Goal: Submit feedback/report problem: Submit feedback/report problem

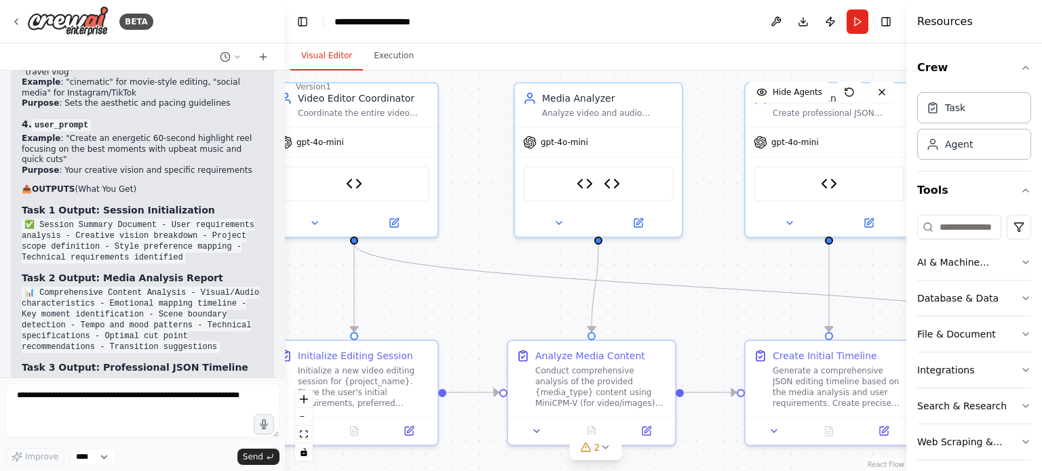
drag, startPoint x: 591, startPoint y: 90, endPoint x: 508, endPoint y: 18, distance: 109.7
click at [508, 18] on main "**********" at bounding box center [595, 235] width 621 height 471
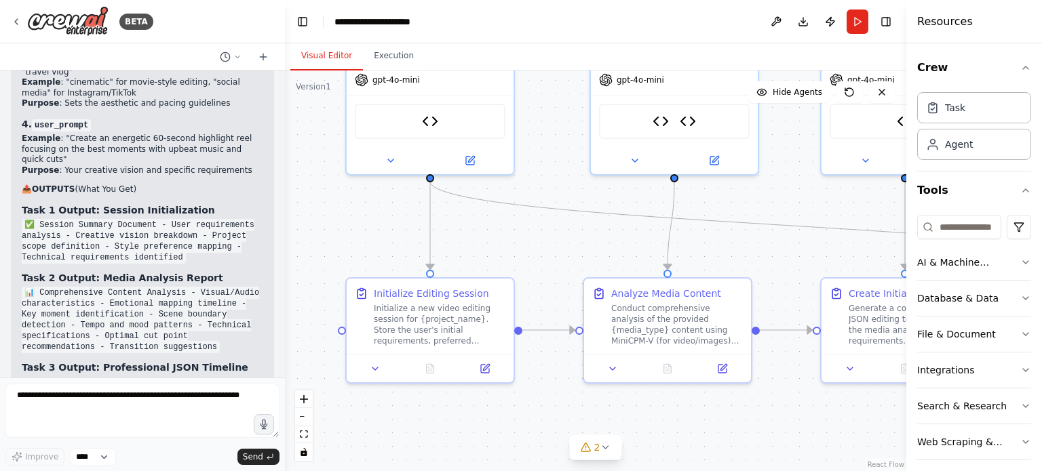
drag, startPoint x: 539, startPoint y: 306, endPoint x: 587, endPoint y: 258, distance: 68.1
click at [587, 258] on div ".deletable-edge-delete-btn { width: 20px; height: 20px; border: 0px solid #ffff…" at bounding box center [595, 271] width 621 height 401
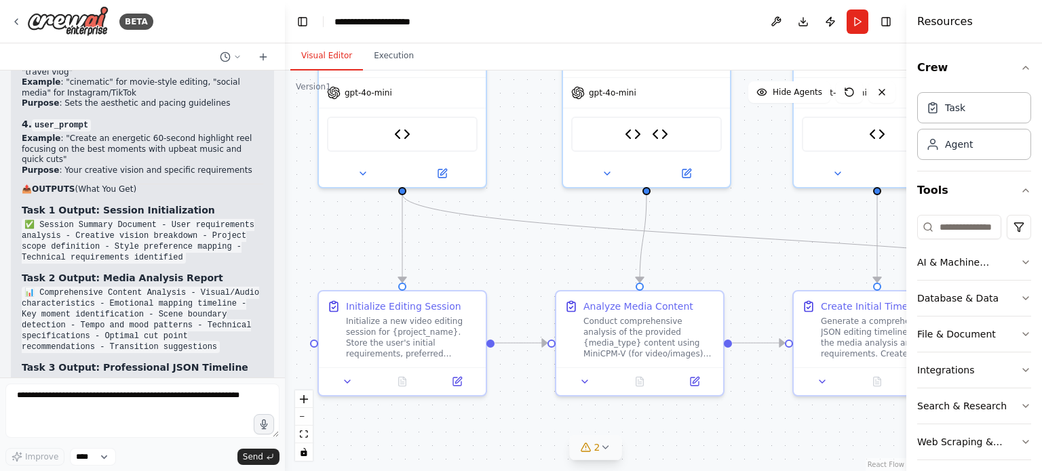
click at [604, 450] on icon at bounding box center [605, 447] width 11 height 11
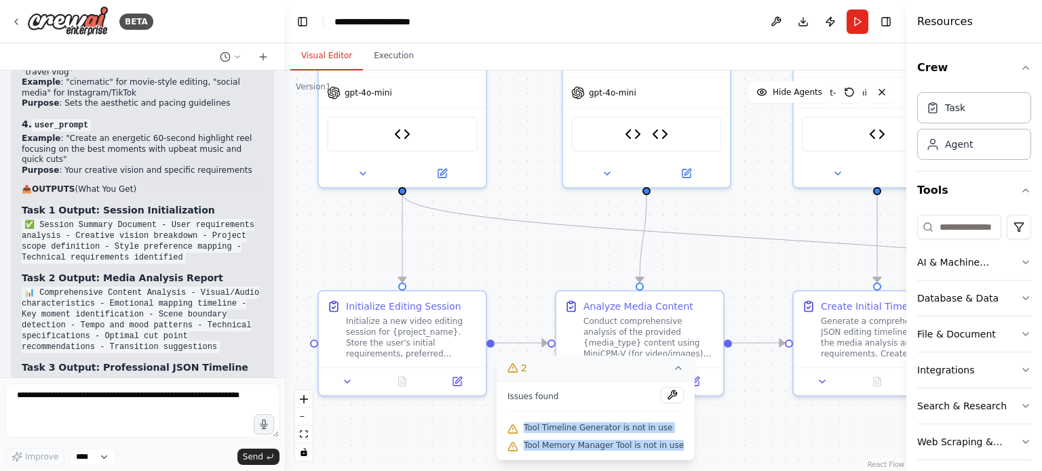
drag, startPoint x: 675, startPoint y: 449, endPoint x: 524, endPoint y: 423, distance: 152.9
click at [524, 423] on div "Issues found Tool Timeline Generator is not in use Tool Memory Manager Tool is …" at bounding box center [596, 420] width 198 height 79
copy div "Tool Timeline Generator is not in use Tool Memory Manager Tool is not in use"
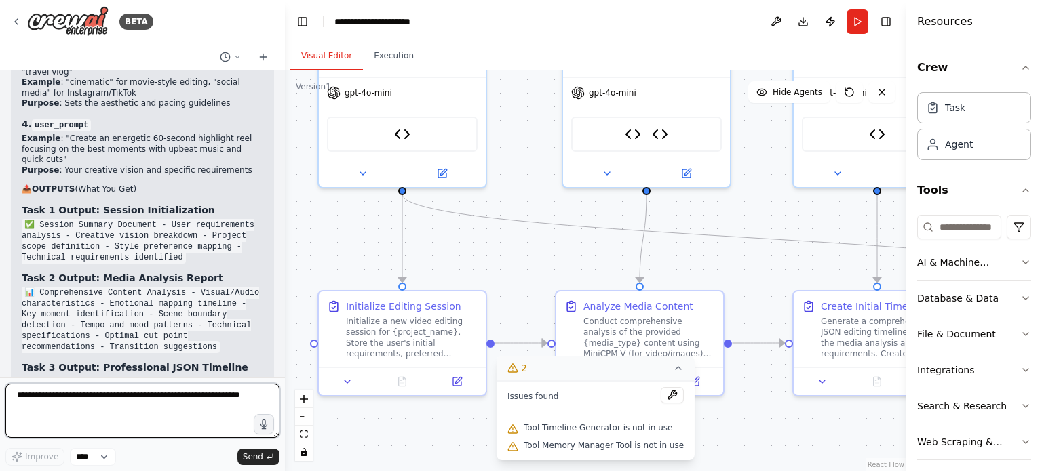
click at [125, 397] on textarea at bounding box center [142, 411] width 274 height 54
paste textarea "**********"
type textarea "**********"
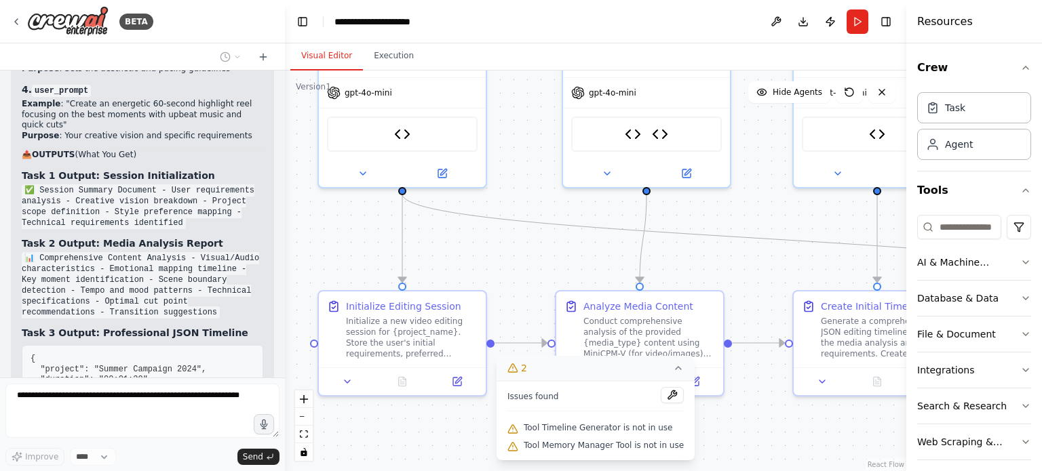
scroll to position [18515, 0]
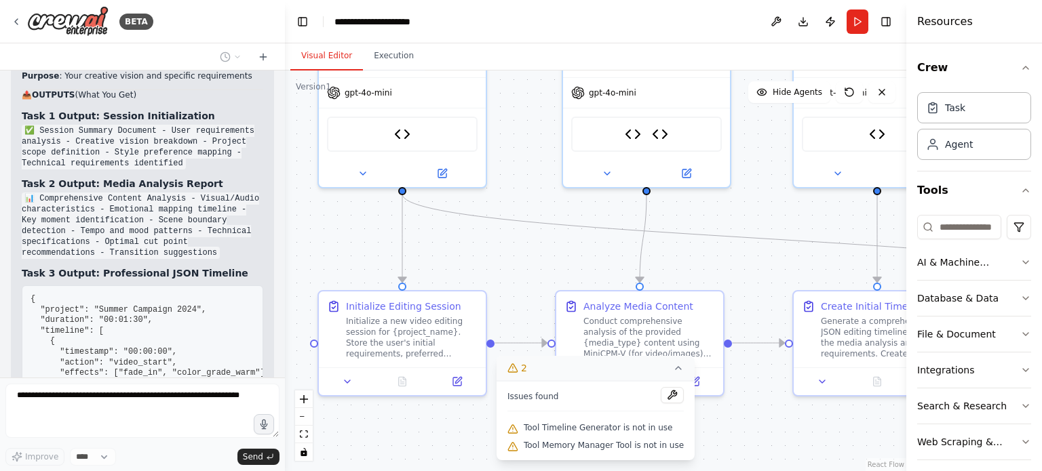
click at [467, 248] on div ".deletable-edge-delete-btn { width: 20px; height: 20px; border: 0px solid #ffff…" at bounding box center [595, 271] width 621 height 401
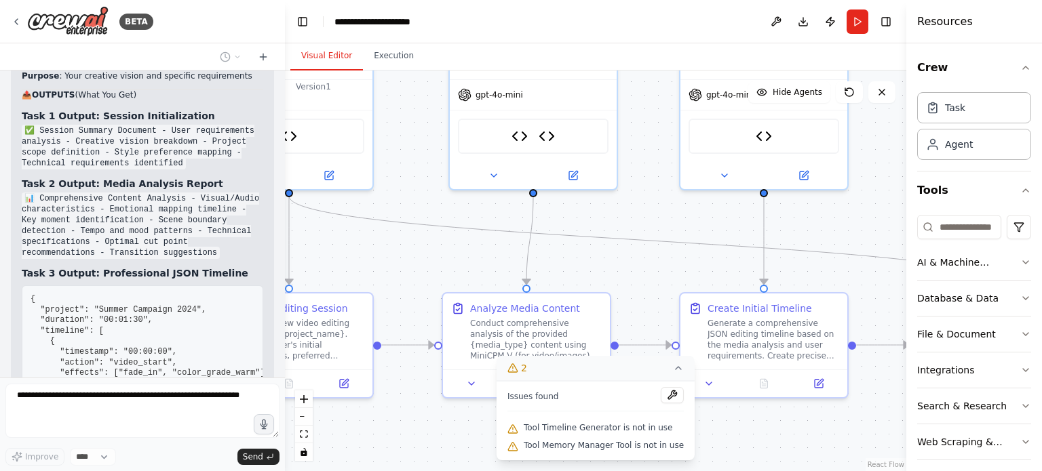
drag, startPoint x: 781, startPoint y: 229, endPoint x: 668, endPoint y: 231, distance: 113.3
click at [668, 231] on div ".deletable-edge-delete-btn { width: 20px; height: 20px; border: 0px solid #ffff…" at bounding box center [595, 271] width 621 height 401
click at [676, 369] on icon at bounding box center [678, 368] width 5 height 3
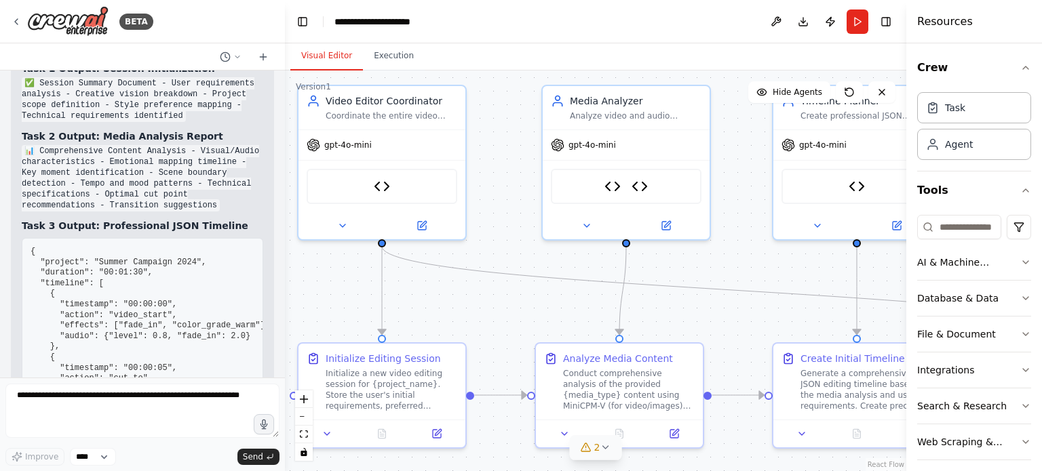
scroll to position [18572, 0]
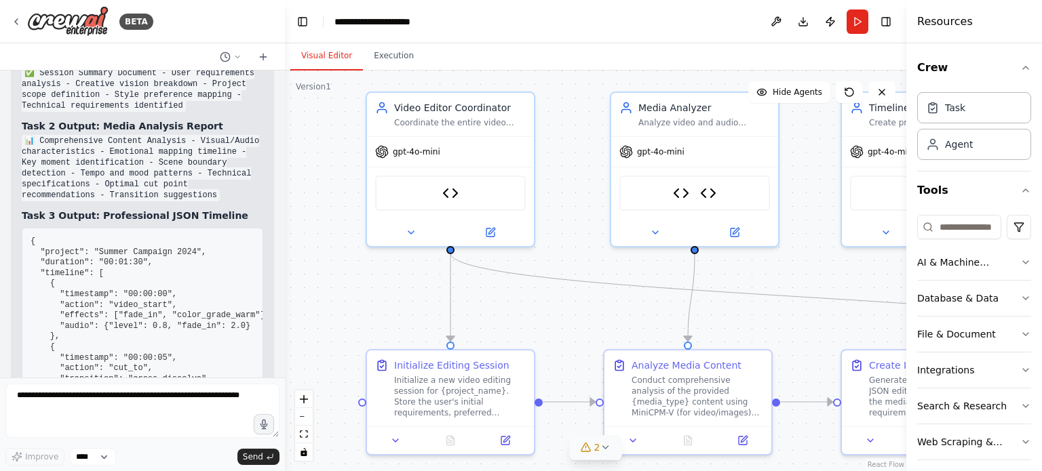
drag, startPoint x: 615, startPoint y: 214, endPoint x: 776, endPoint y: 270, distance: 171.0
click at [776, 270] on div ".deletable-edge-delete-btn { width: 20px; height: 20px; border: 0px solid #ffff…" at bounding box center [595, 271] width 621 height 401
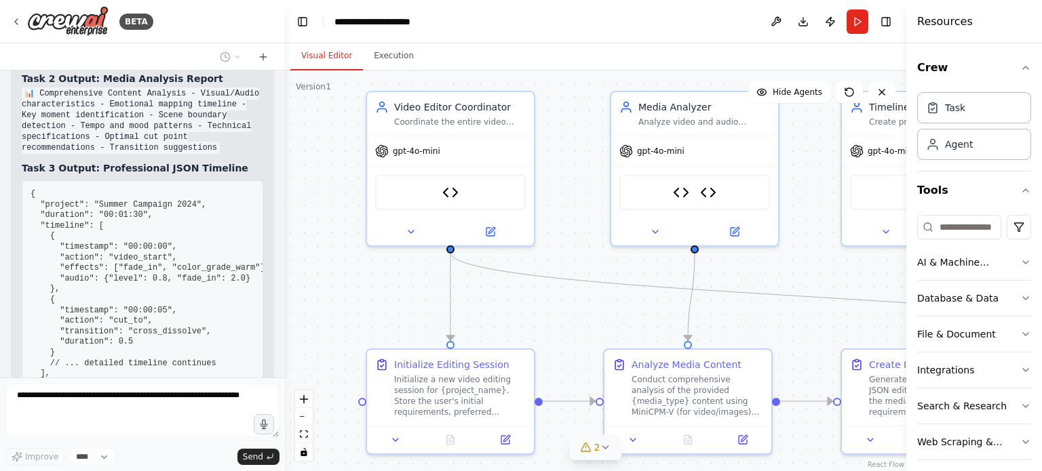
scroll to position [18641, 0]
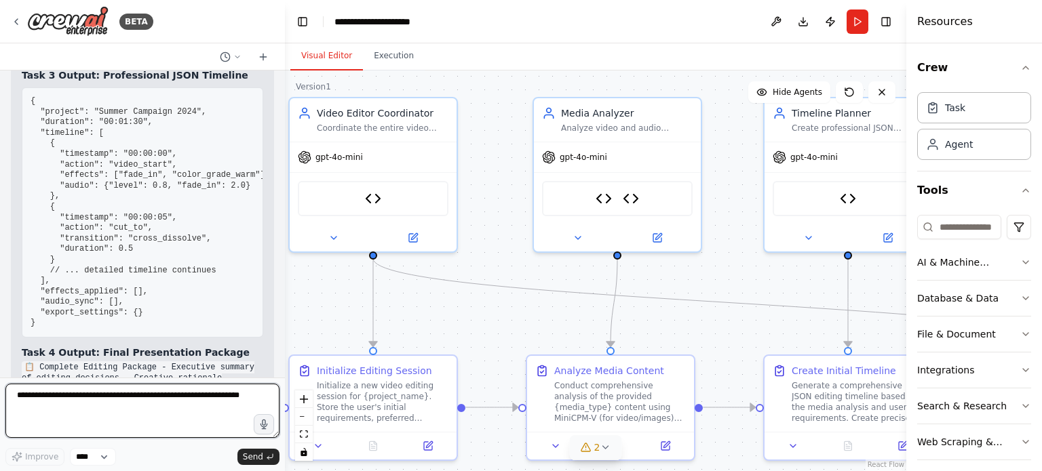
drag, startPoint x: 576, startPoint y: 303, endPoint x: 499, endPoint y: 309, distance: 77.6
click at [499, 309] on div ".deletable-edge-delete-btn { width: 20px; height: 20px; border: 0px solid #ffff…" at bounding box center [595, 271] width 621 height 401
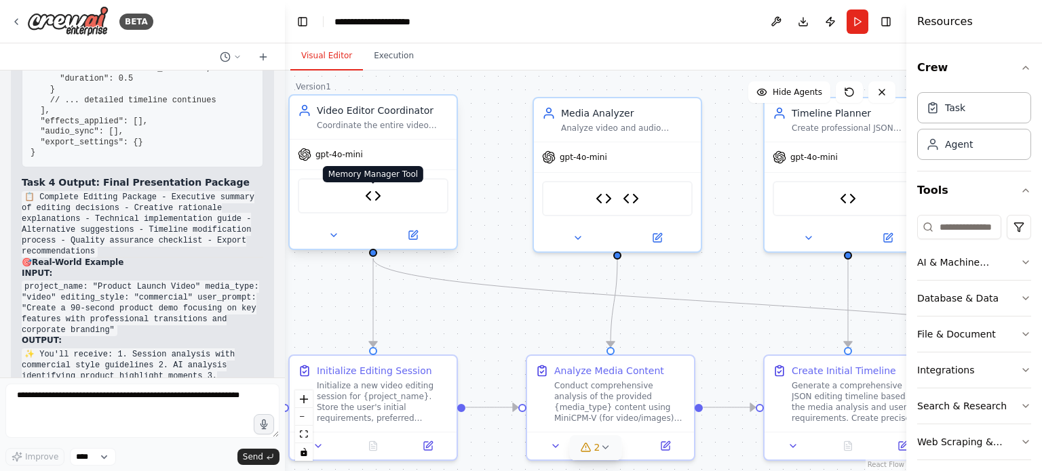
click at [377, 196] on img at bounding box center [373, 196] width 16 height 16
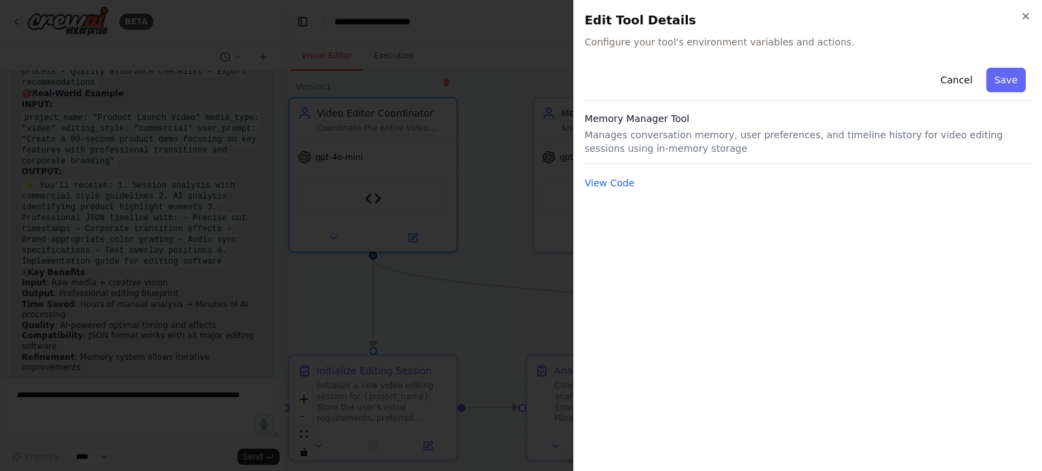
click at [524, 248] on div at bounding box center [521, 235] width 1042 height 471
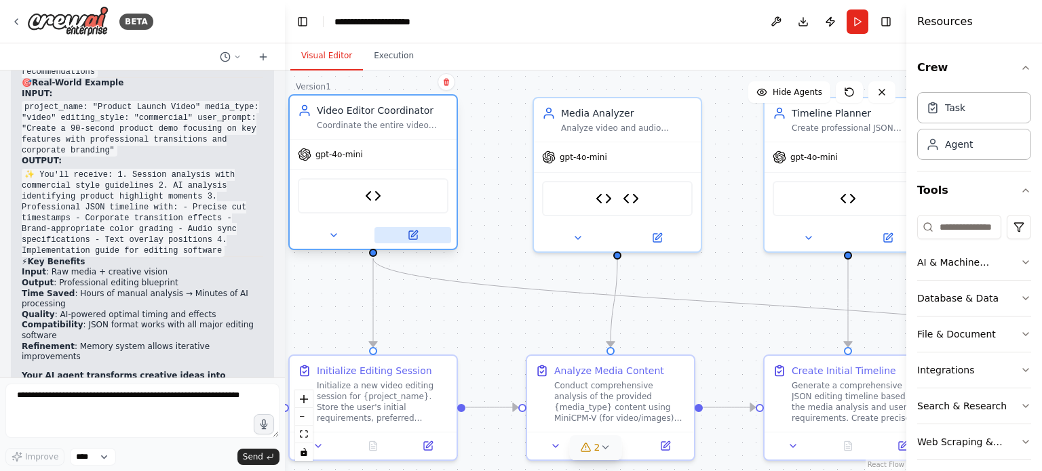
click at [412, 235] on icon at bounding box center [414, 234] width 6 height 6
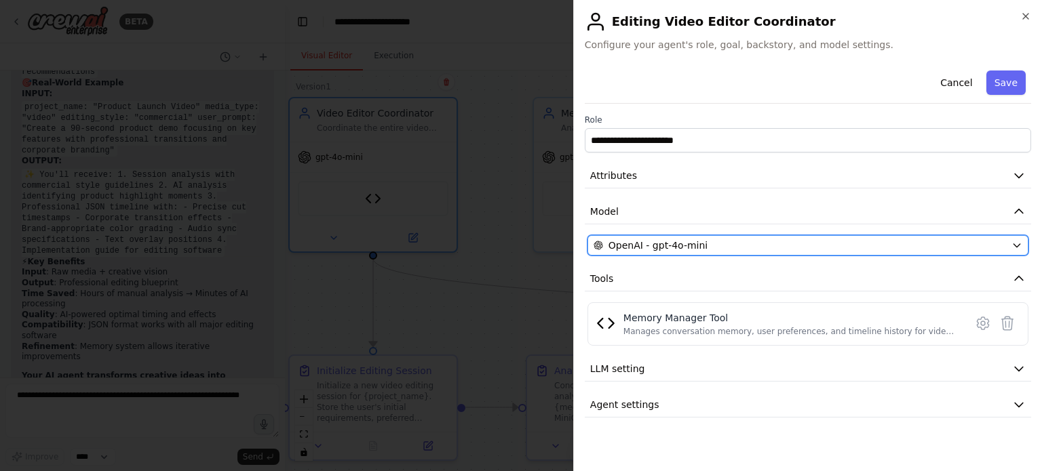
click at [735, 249] on div "OpenAI - gpt-4o-mini" at bounding box center [800, 246] width 412 height 14
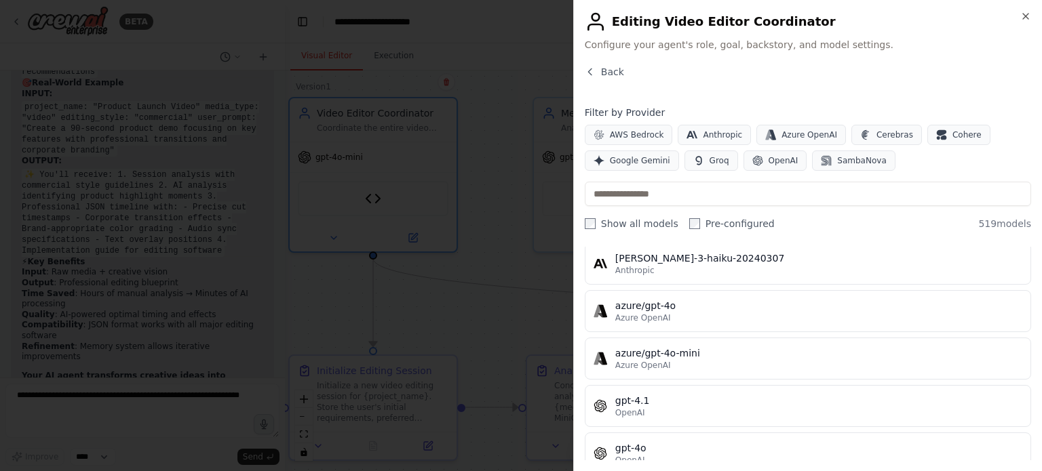
scroll to position [118, 0]
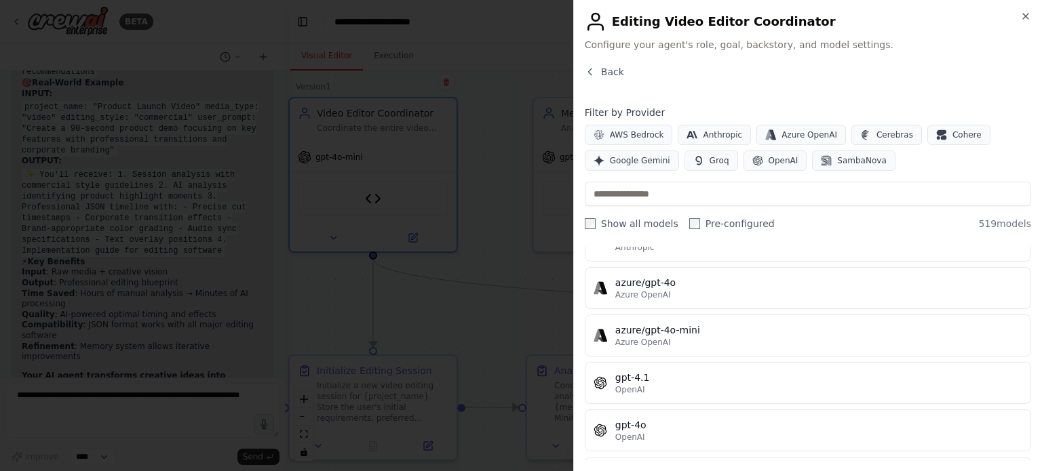
click at [500, 123] on div at bounding box center [521, 235] width 1042 height 471
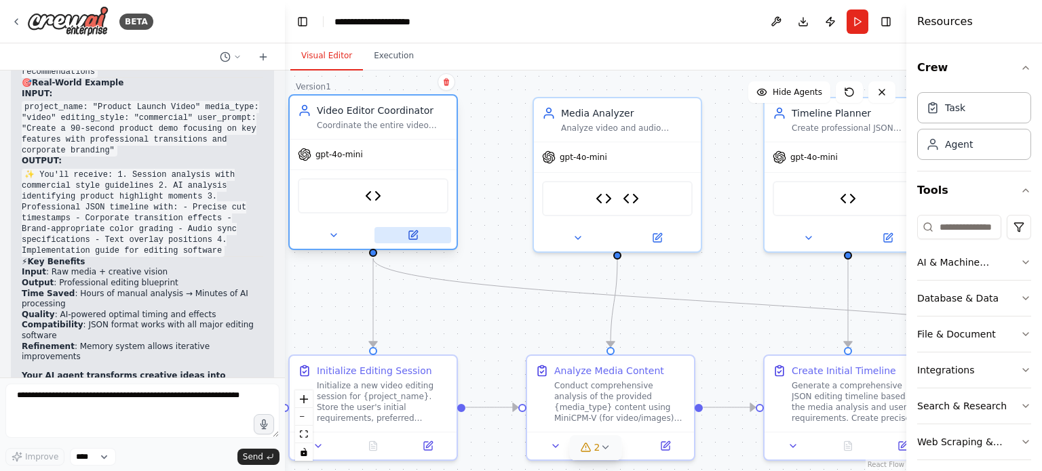
click at [413, 230] on icon at bounding box center [413, 235] width 11 height 11
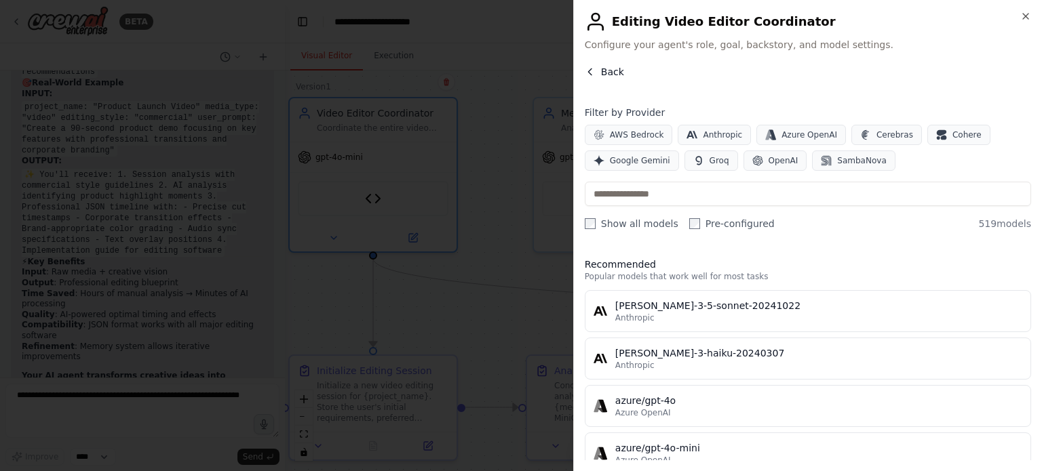
click at [591, 73] on icon "button" at bounding box center [590, 71] width 11 height 11
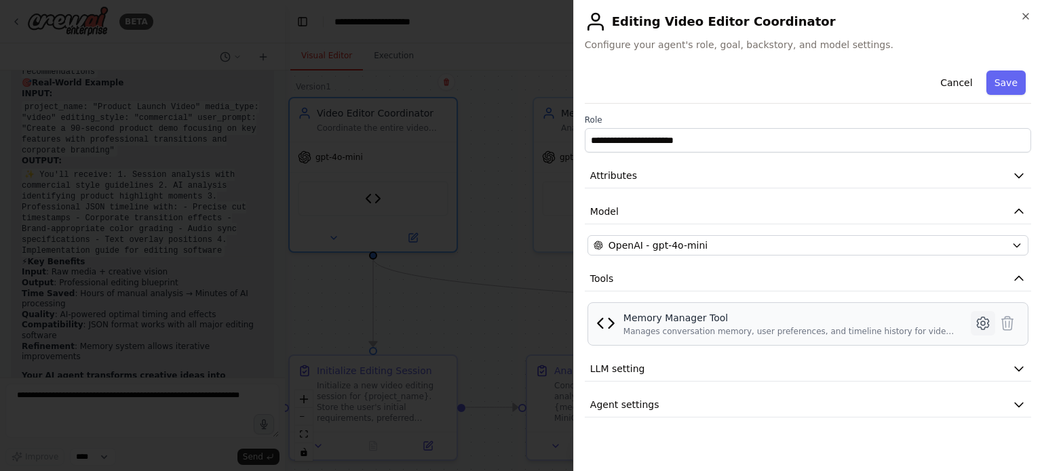
click at [976, 326] on icon at bounding box center [983, 323] width 16 height 16
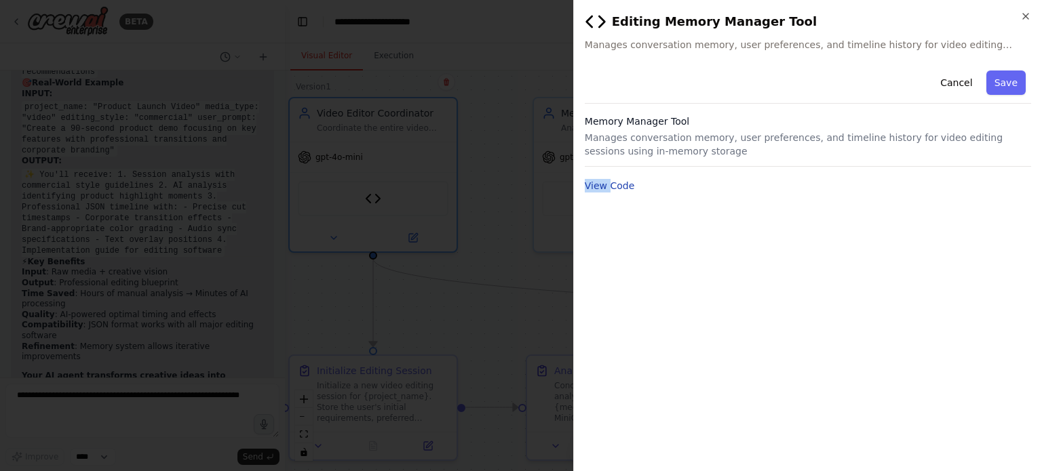
drag, startPoint x: 600, startPoint y: 177, endPoint x: 608, endPoint y: 183, distance: 10.2
click at [608, 183] on div "View Code" at bounding box center [808, 186] width 446 height 16
click at [608, 183] on button "View Code" at bounding box center [610, 186] width 50 height 14
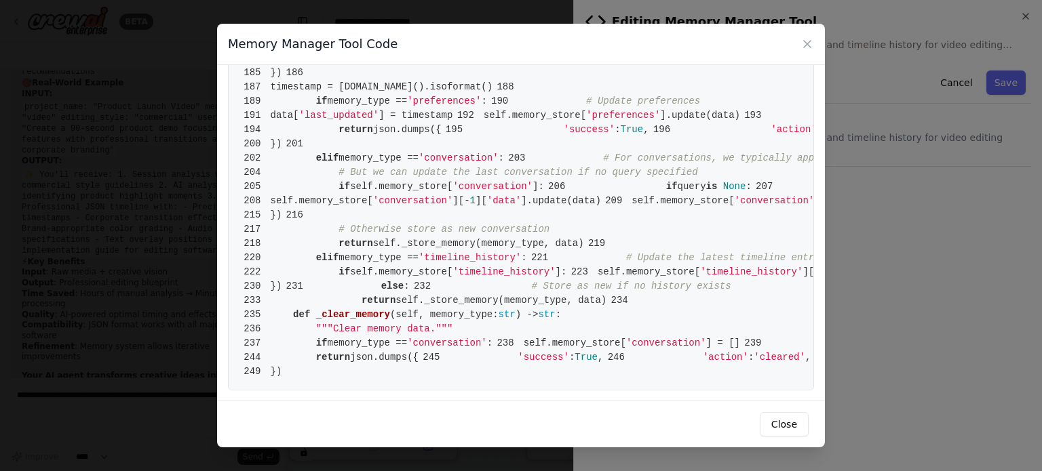
scroll to position [858, 0]
click at [855, 252] on div "Memory Manager Tool Code 1 from [DOMAIN_NAME] import BaseTool 2 from pydantic i…" at bounding box center [521, 235] width 1042 height 471
click at [811, 47] on icon at bounding box center [807, 44] width 7 height 7
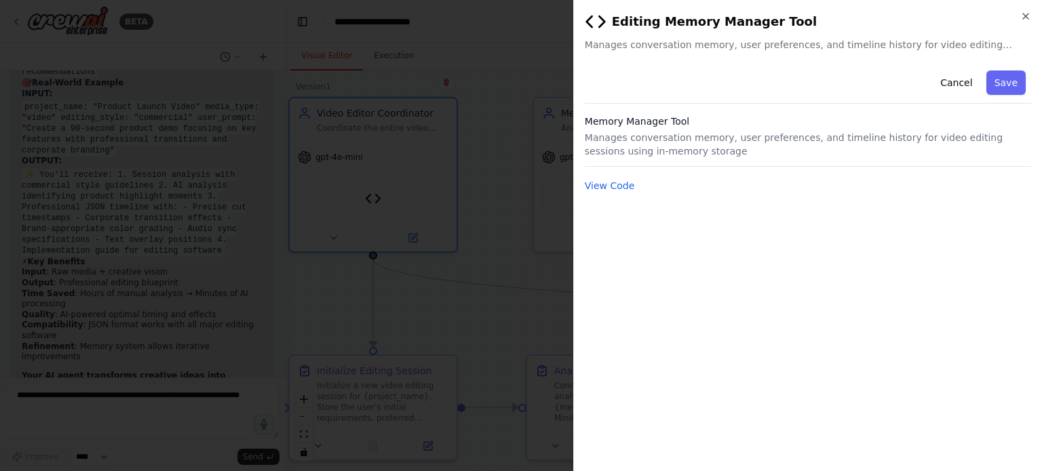
click at [552, 260] on div at bounding box center [521, 235] width 1042 height 471
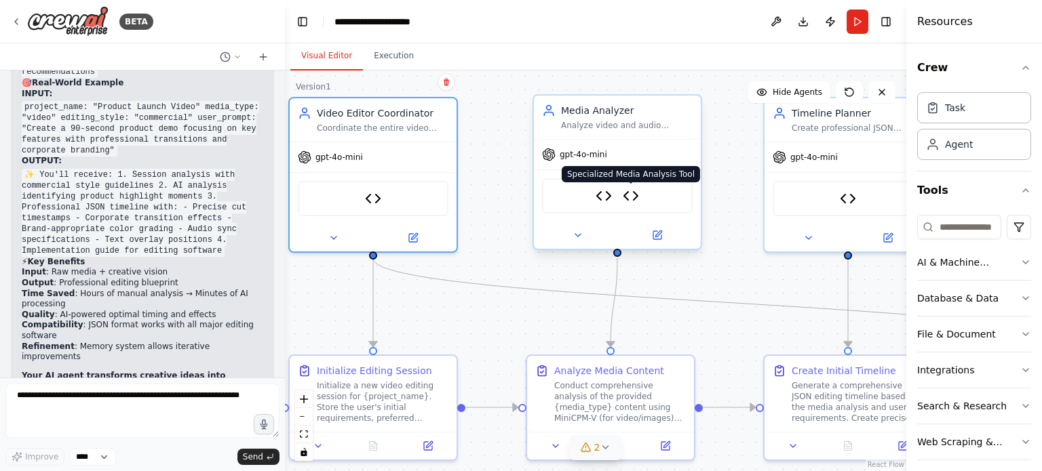
click at [636, 197] on img at bounding box center [631, 196] width 16 height 16
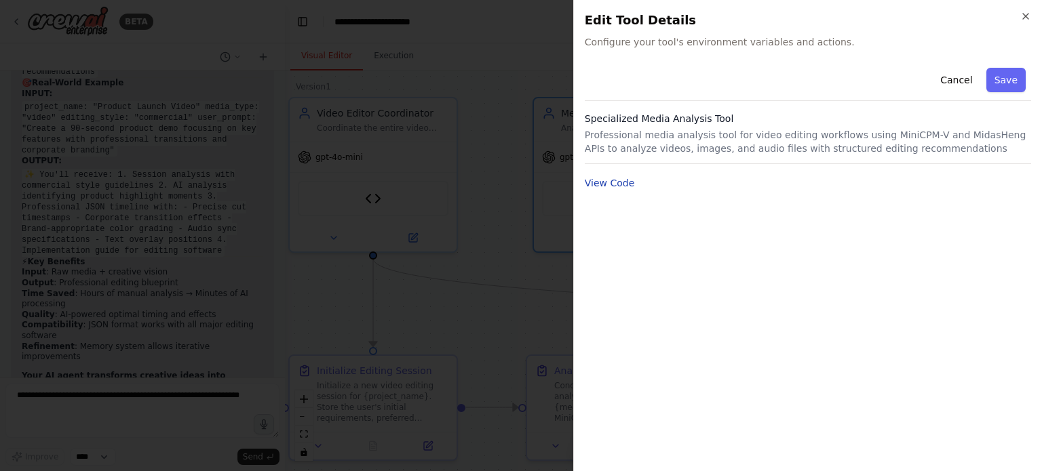
click at [604, 184] on button "View Code" at bounding box center [610, 183] width 50 height 14
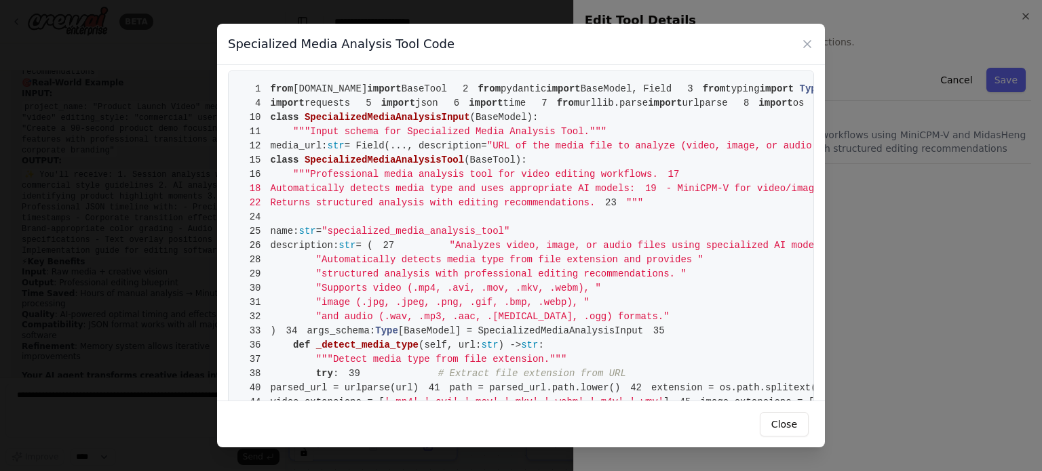
scroll to position [0, 0]
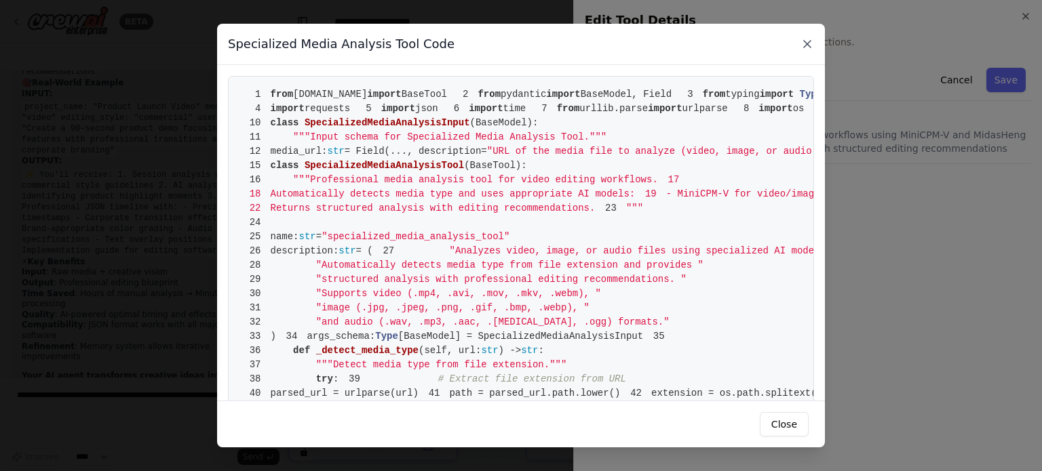
click at [806, 47] on icon at bounding box center [807, 44] width 14 height 14
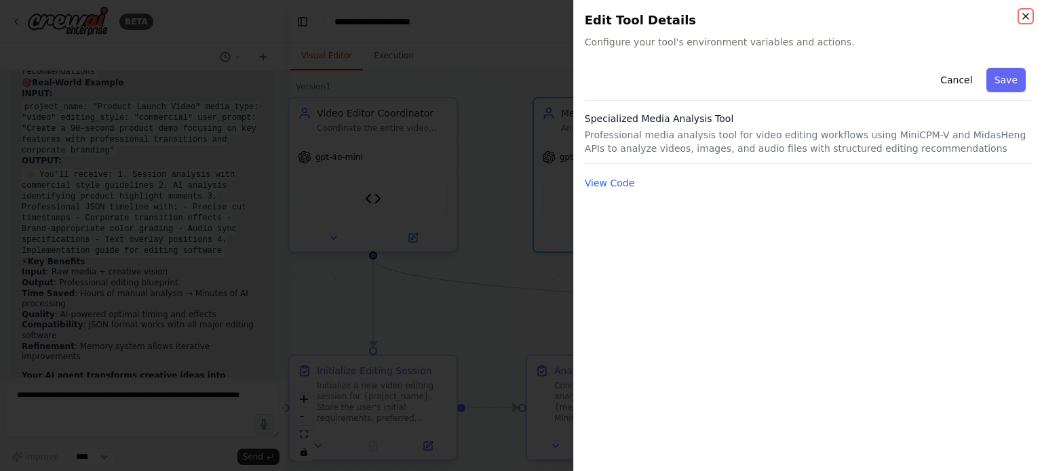
click at [1024, 17] on icon "button" at bounding box center [1025, 16] width 11 height 11
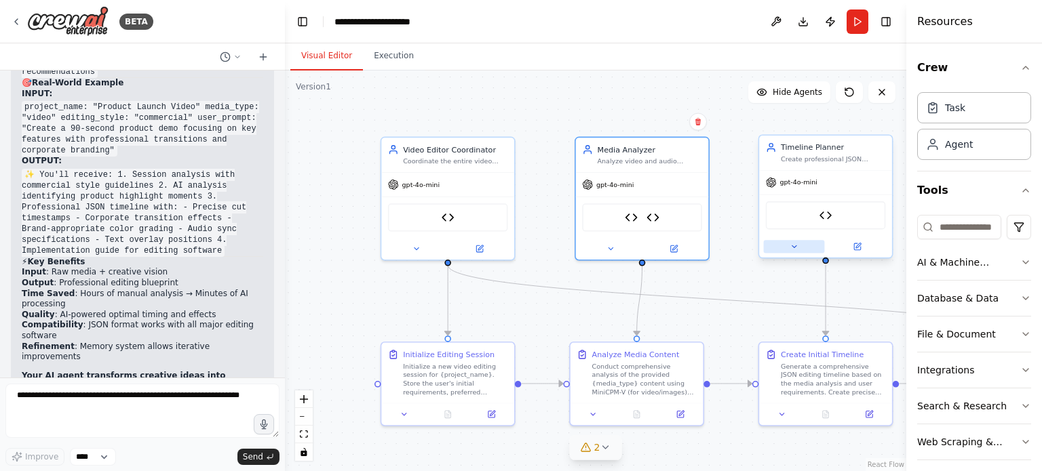
click at [797, 243] on icon at bounding box center [794, 247] width 9 height 9
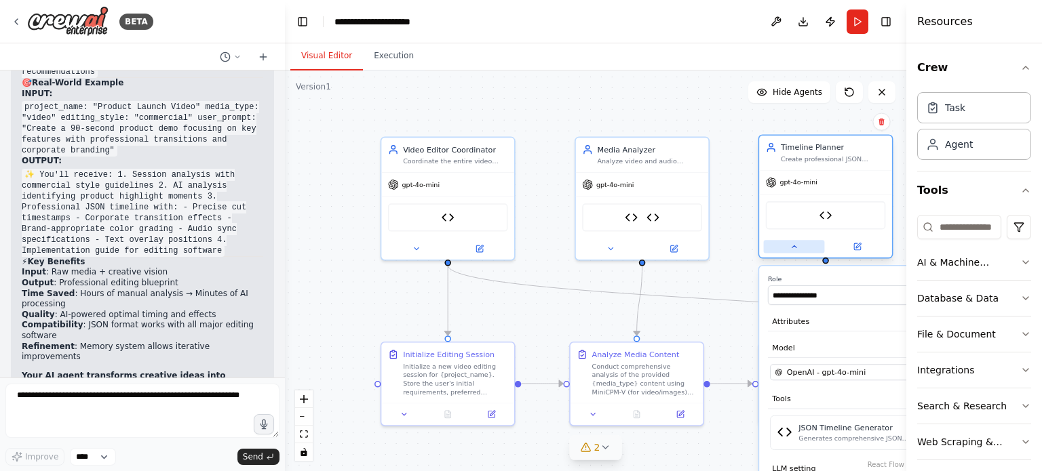
click at [797, 243] on icon at bounding box center [794, 247] width 9 height 9
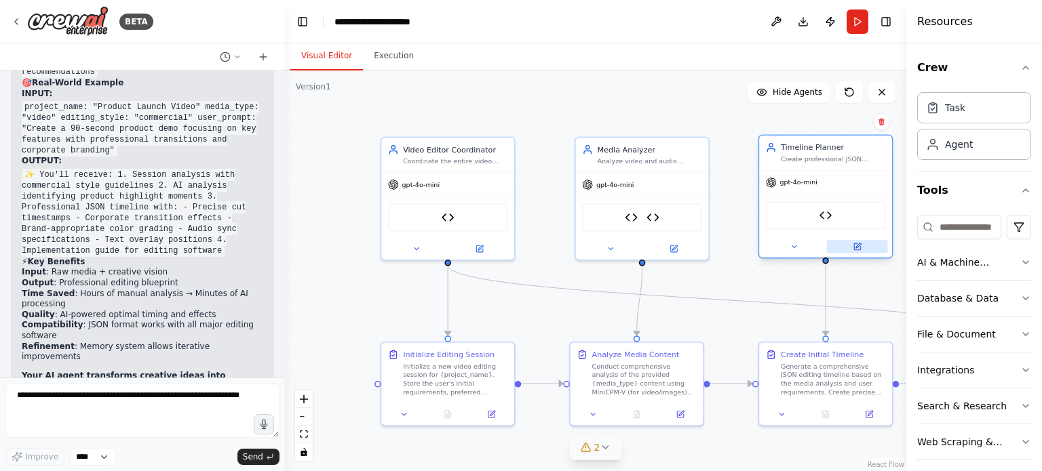
click at [858, 250] on icon at bounding box center [857, 247] width 9 height 9
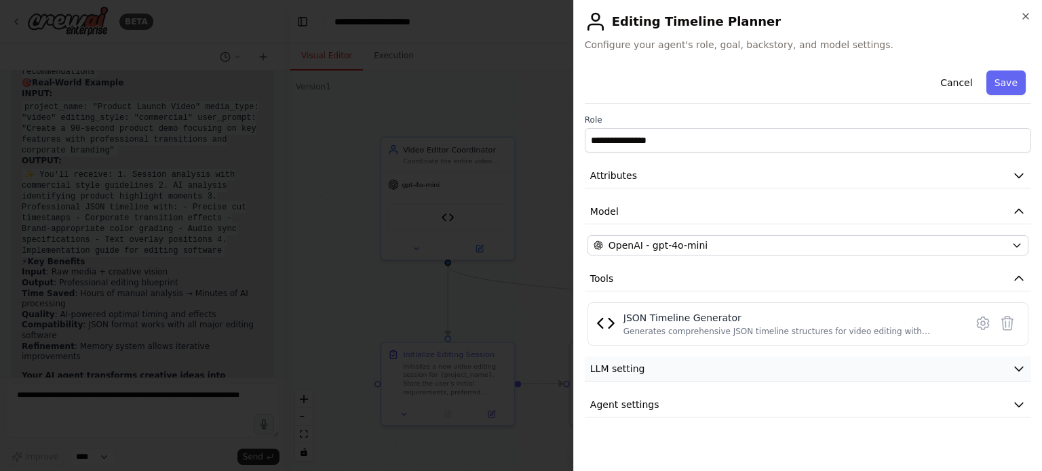
click at [651, 372] on button "LLM setting" at bounding box center [808, 369] width 446 height 25
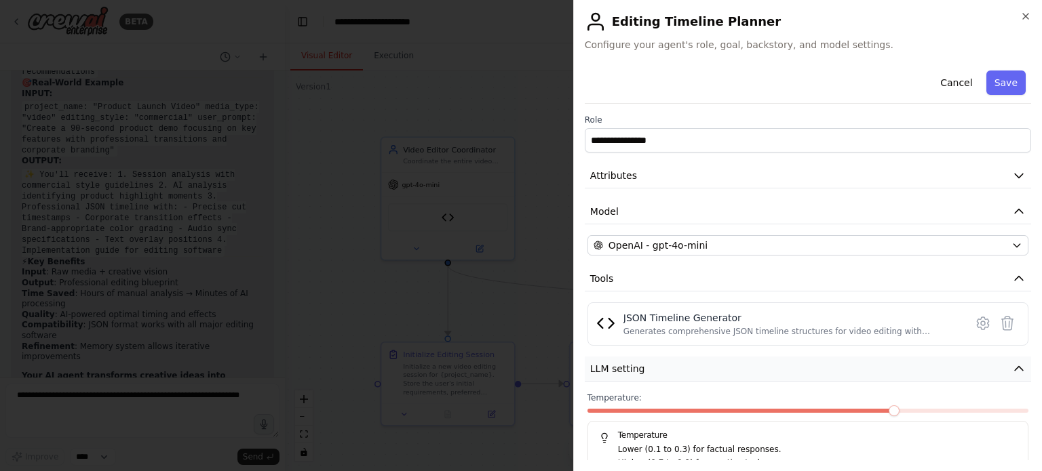
scroll to position [63, 0]
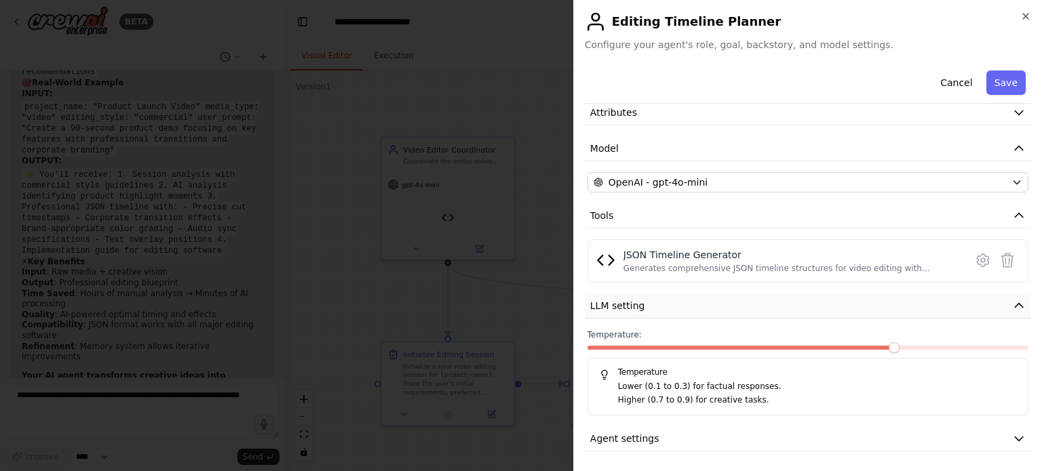
click at [656, 303] on button "LLM setting" at bounding box center [808, 306] width 446 height 25
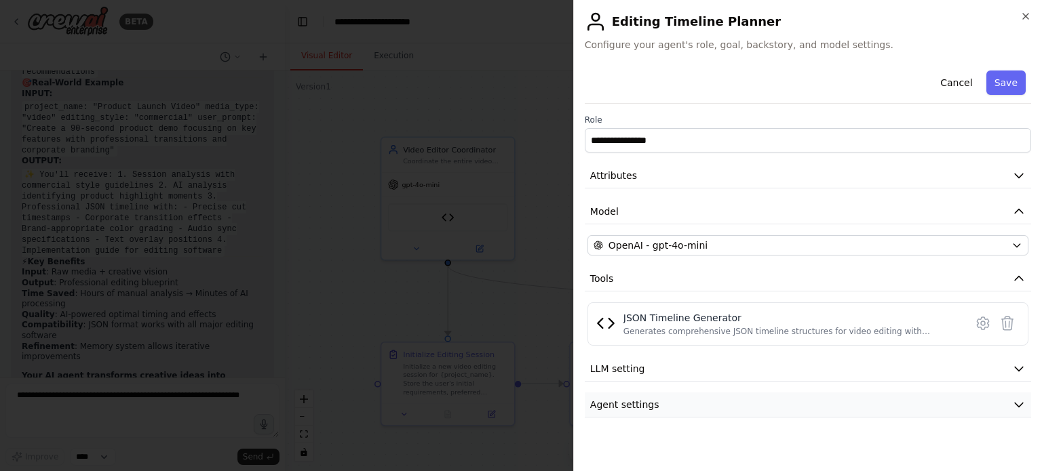
click at [665, 397] on button "Agent settings" at bounding box center [808, 405] width 446 height 25
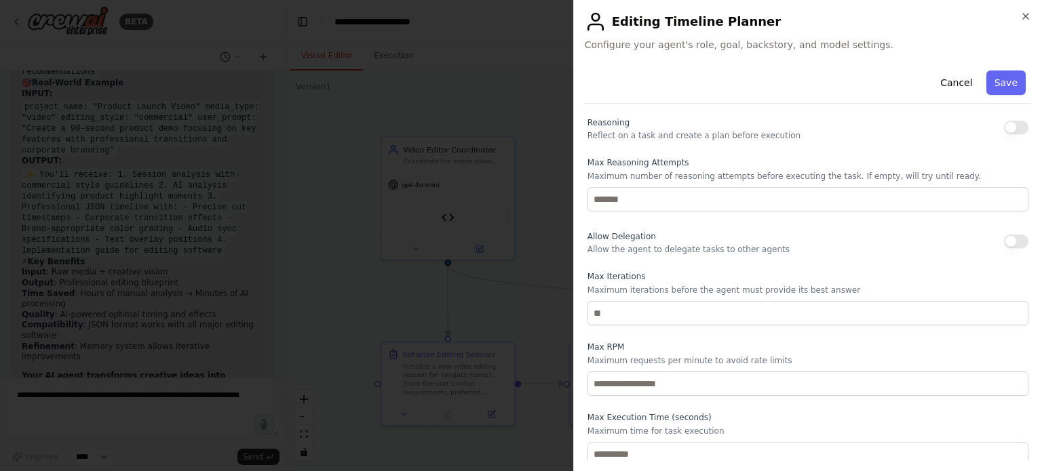
scroll to position [319, 0]
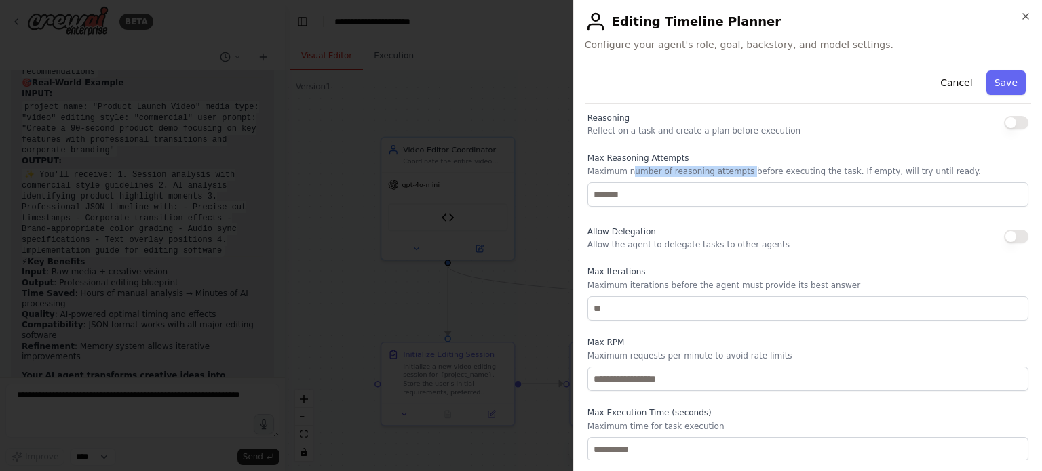
drag, startPoint x: 630, startPoint y: 172, endPoint x: 739, endPoint y: 171, distance: 108.5
click at [739, 171] on p "Maximum number of reasoning attempts before executing the task. If empty, will …" at bounding box center [807, 171] width 441 height 11
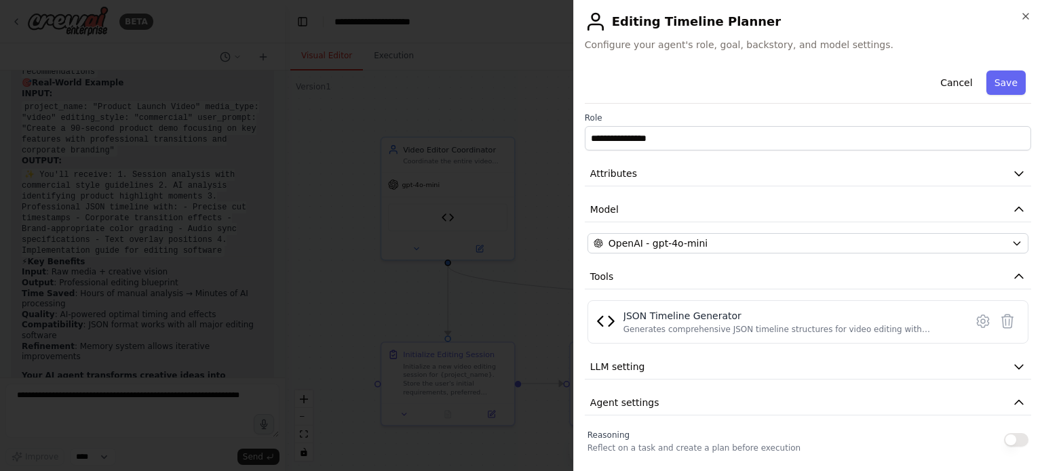
scroll to position [0, 0]
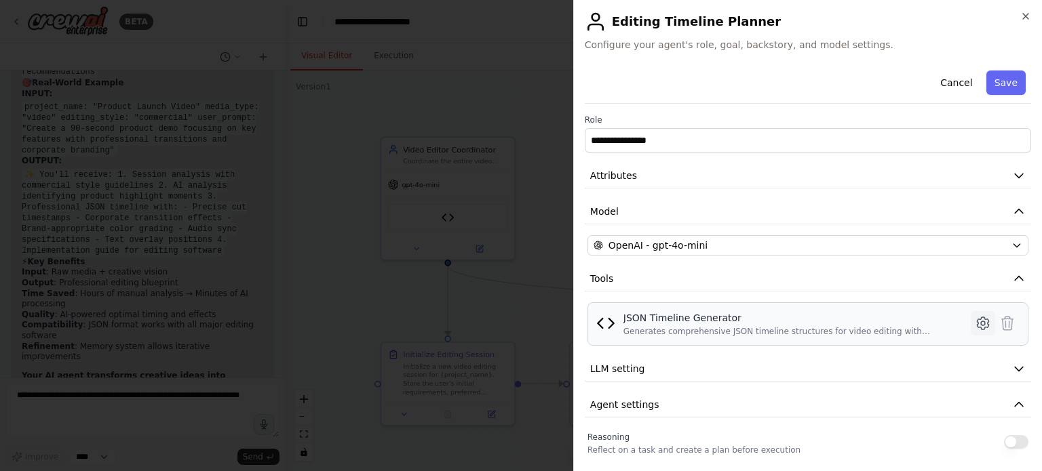
click at [975, 318] on icon at bounding box center [983, 323] width 16 height 16
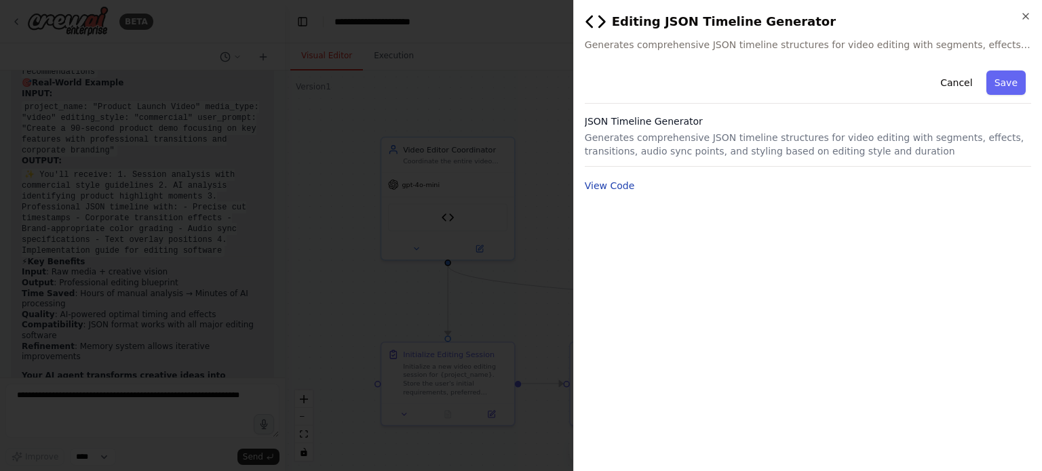
click at [606, 189] on button "View Code" at bounding box center [610, 186] width 50 height 14
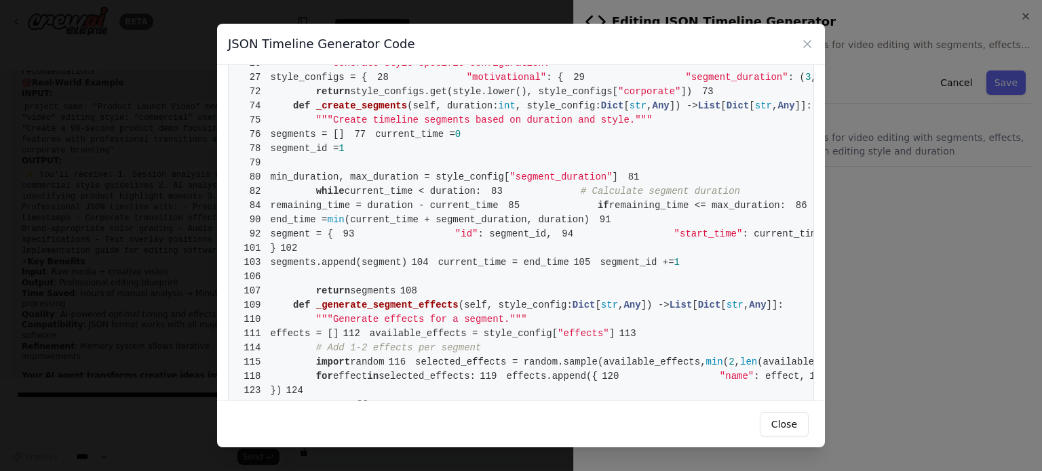
scroll to position [227, 0]
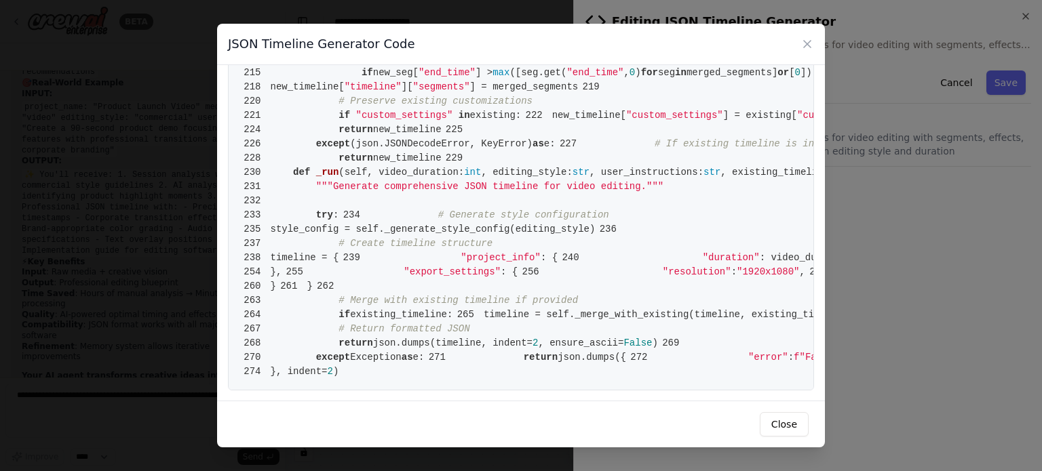
click at [805, 46] on icon at bounding box center [807, 44] width 7 height 7
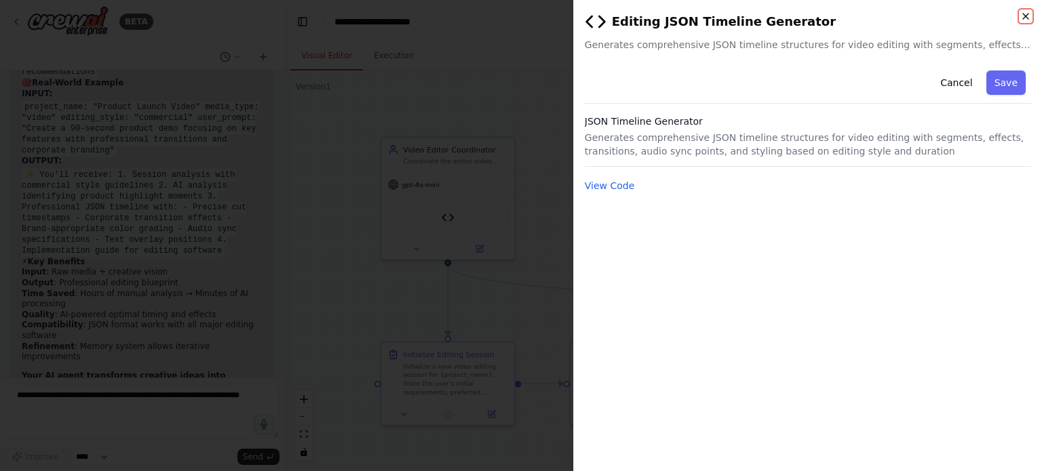
click at [1026, 16] on icon "button" at bounding box center [1025, 16] width 11 height 11
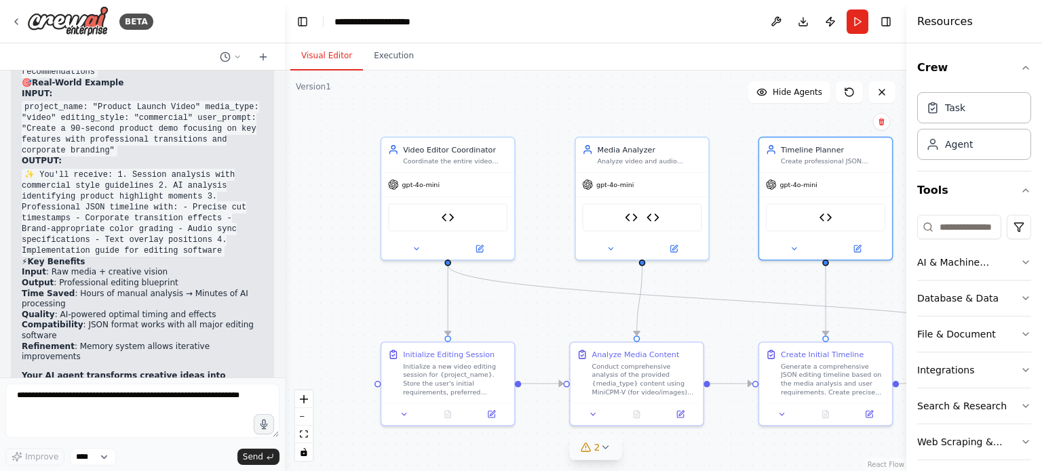
click at [542, 112] on div ".deletable-edge-delete-btn { width: 20px; height: 20px; border: 0px solid #ffff…" at bounding box center [595, 271] width 621 height 401
drag, startPoint x: 668, startPoint y: 187, endPoint x: 651, endPoint y: 183, distance: 17.3
click at [651, 183] on div "gpt-4o-mini" at bounding box center [631, 183] width 133 height 24
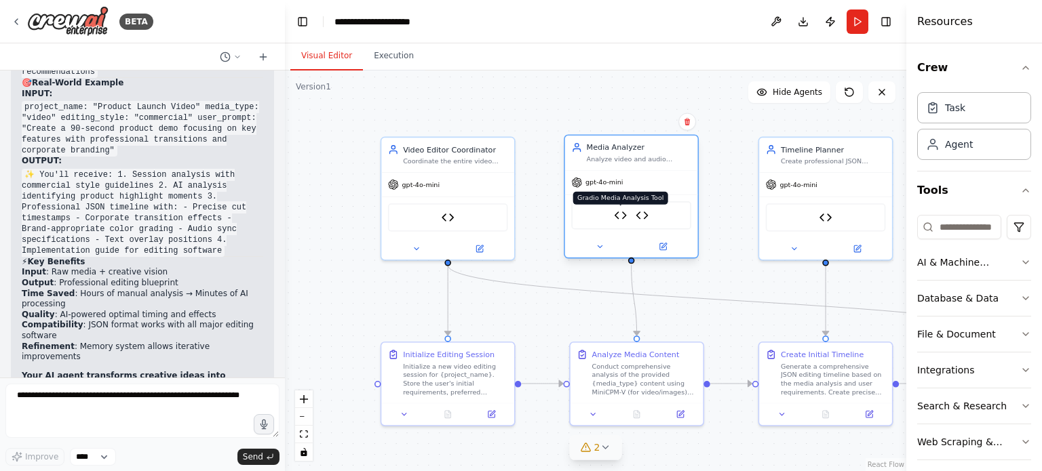
click at [621, 216] on img at bounding box center [620, 215] width 13 height 13
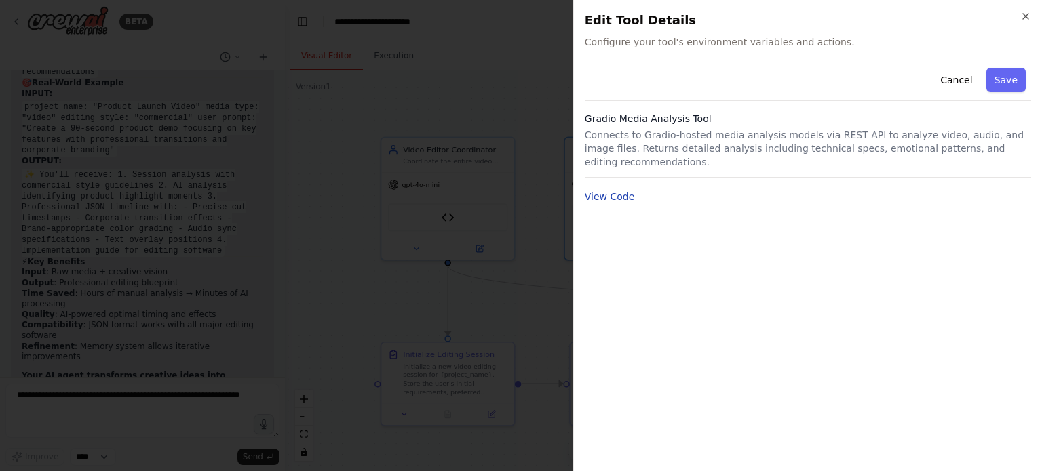
click at [615, 190] on button "View Code" at bounding box center [610, 197] width 50 height 14
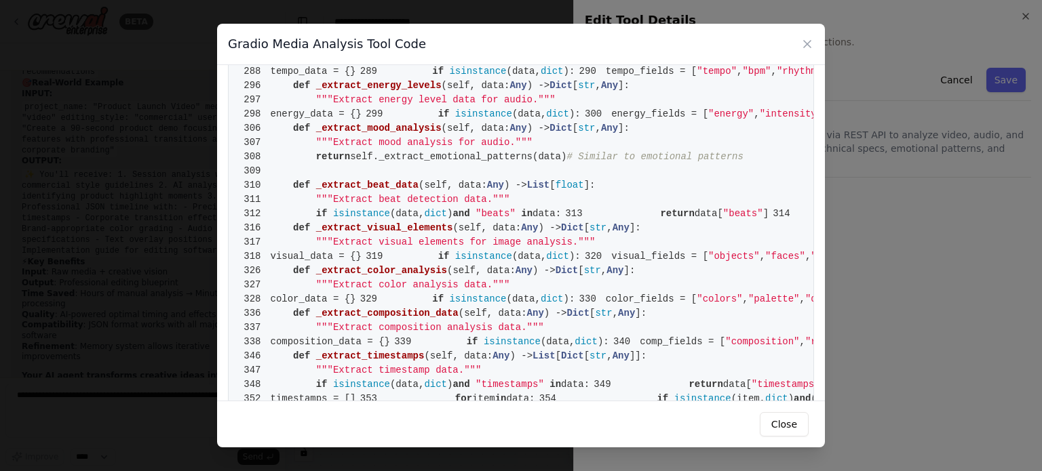
scroll to position [1554, 0]
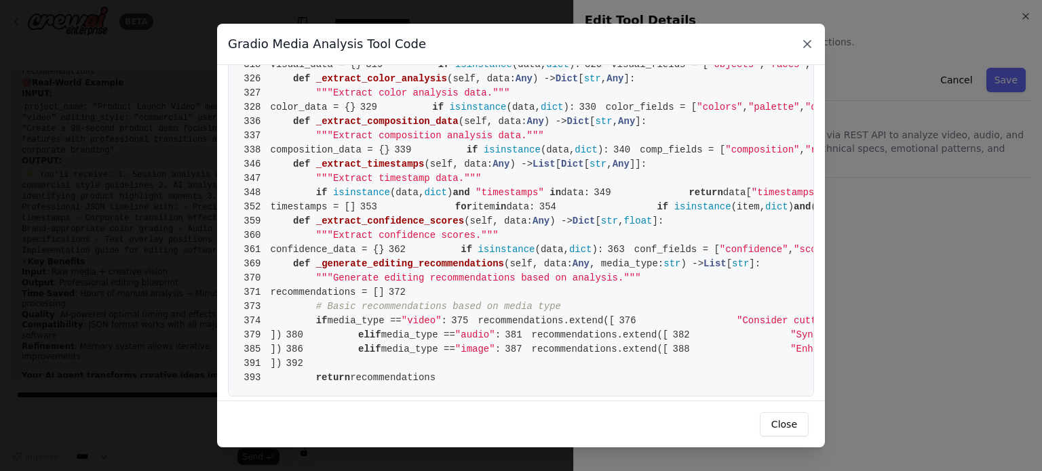
click at [811, 44] on icon at bounding box center [807, 44] width 14 height 14
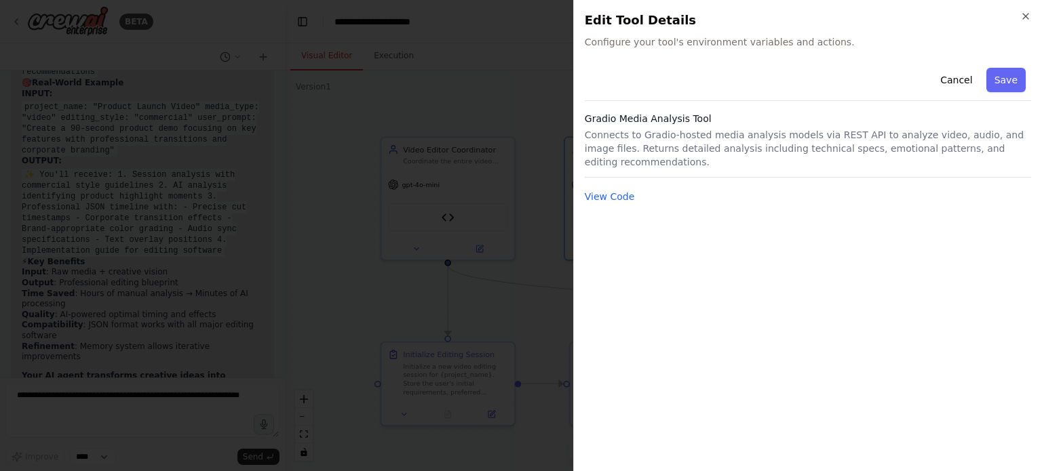
click at [373, 284] on div at bounding box center [521, 235] width 1042 height 471
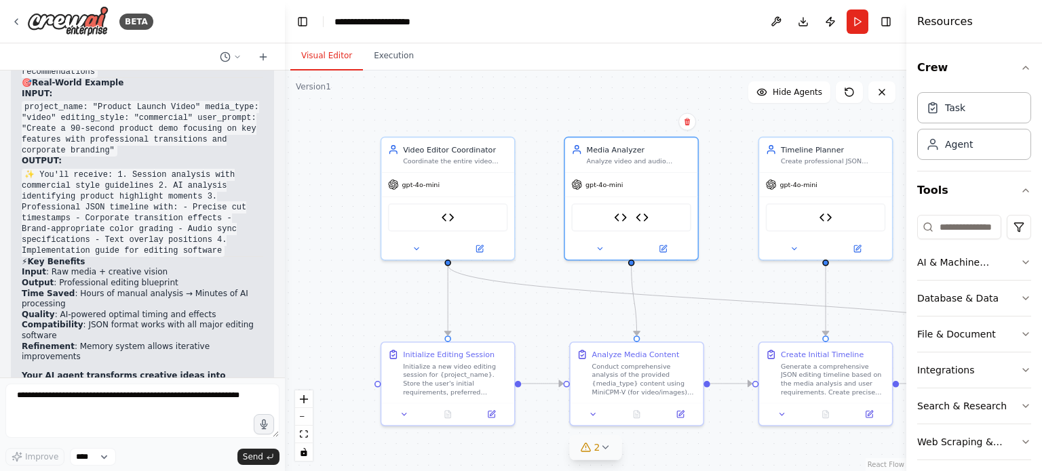
click at [378, 279] on div ".deletable-edge-delete-btn { width: 20px; height: 20px; border: 0px solid #ffff…" at bounding box center [595, 271] width 621 height 401
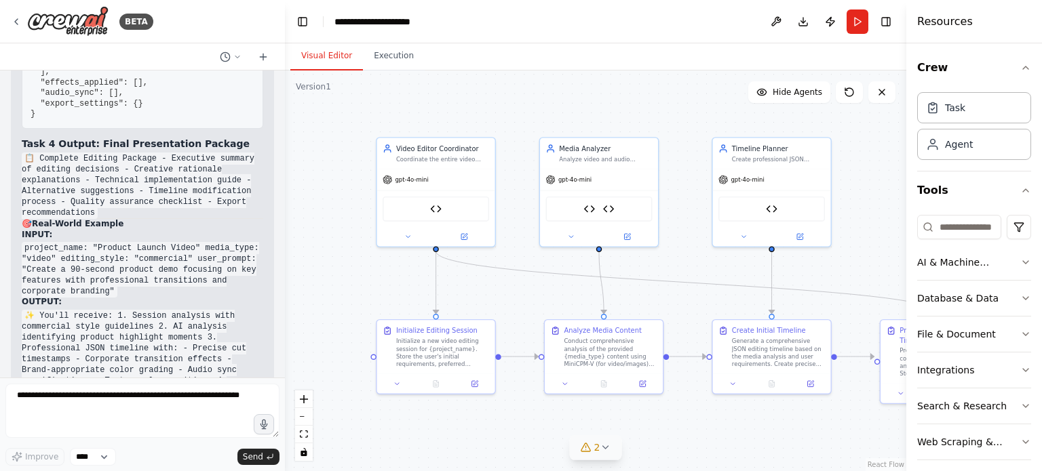
scroll to position [19063, 0]
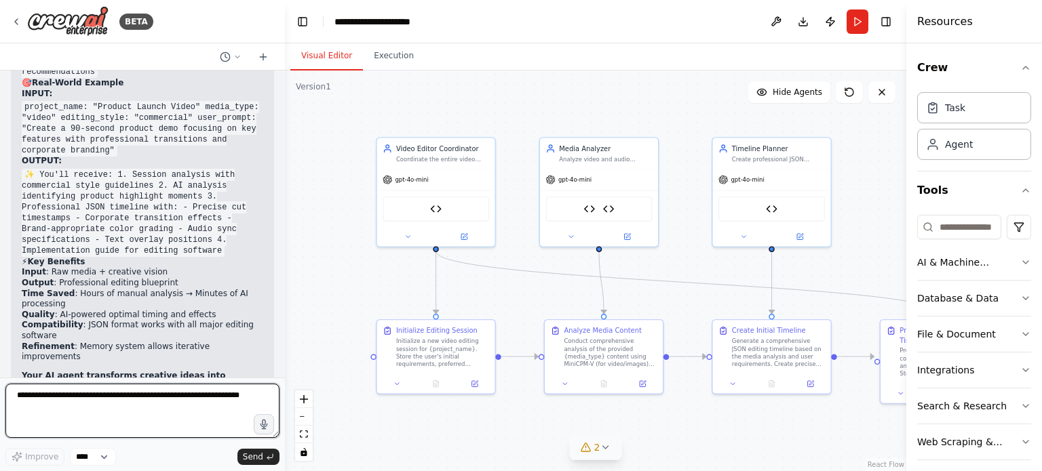
click at [124, 403] on textarea at bounding box center [142, 411] width 274 height 54
type textarea "*"
type textarea "**********"
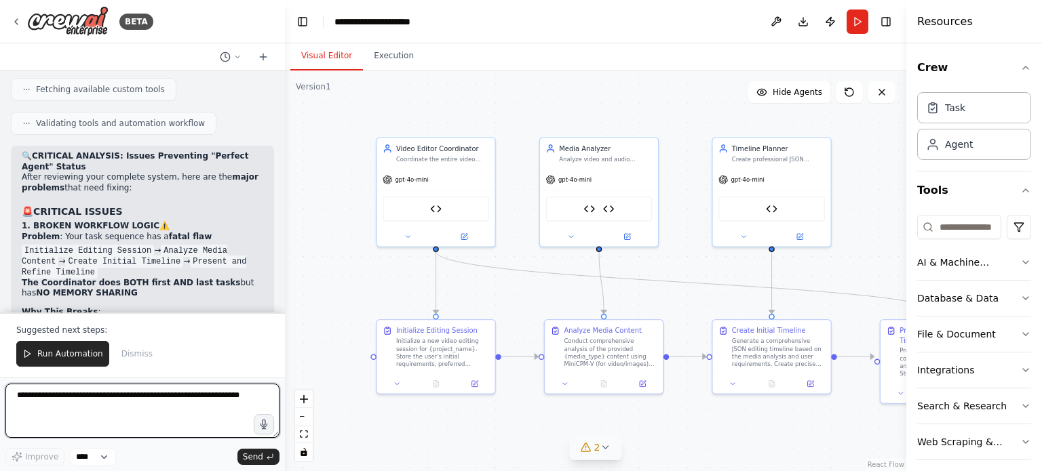
scroll to position [20349, 0]
drag, startPoint x: 28, startPoint y: 176, endPoint x: 141, endPoint y: 182, distance: 112.8
drag, startPoint x: 122, startPoint y: 126, endPoint x: 71, endPoint y: 121, distance: 51.8
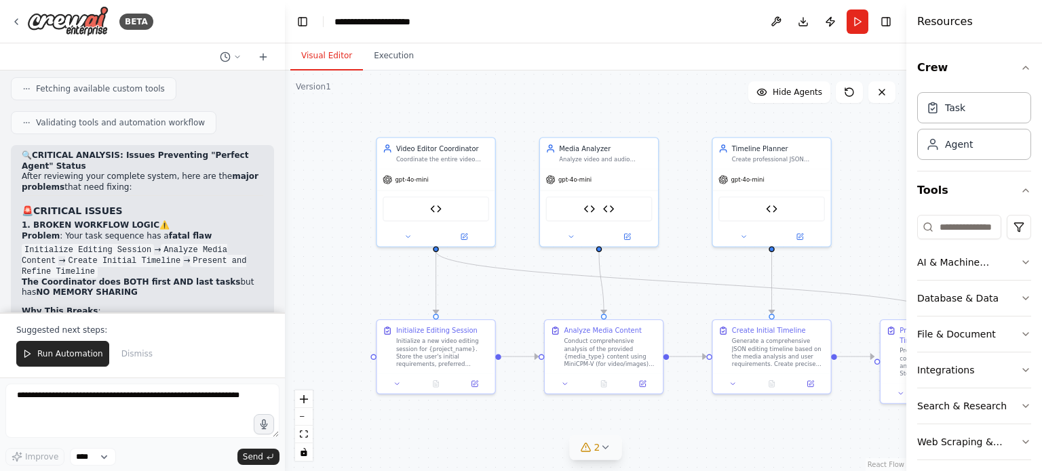
drag, startPoint x: 132, startPoint y: 134, endPoint x: 22, endPoint y: 138, distance: 110.6
drag, startPoint x: 100, startPoint y: 176, endPoint x: 184, endPoint y: 178, distance: 84.2
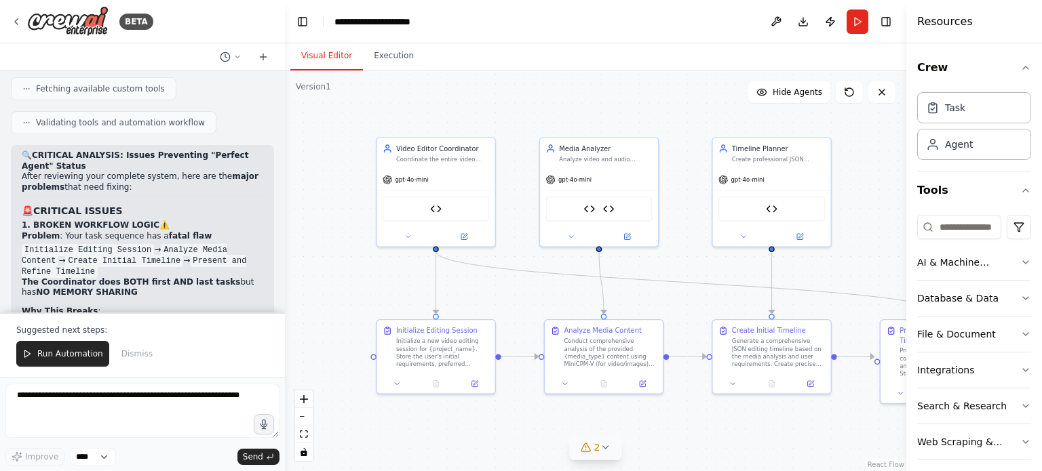
copy strong "implement these fixes"
click at [140, 420] on textarea at bounding box center [142, 411] width 274 height 54
drag, startPoint x: 23, startPoint y: 111, endPoint x: 185, endPoint y: 173, distance: 173.5
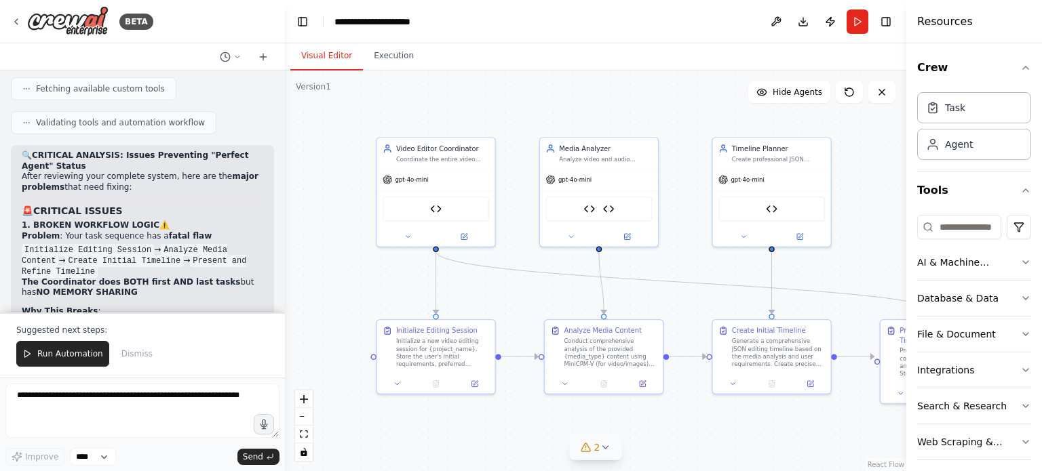
drag, startPoint x: 129, startPoint y: 186, endPoint x: 20, endPoint y: 108, distance: 134.2
copy div "Fix workflow logic - Better task distribution Add missing media inputs Remove r…"
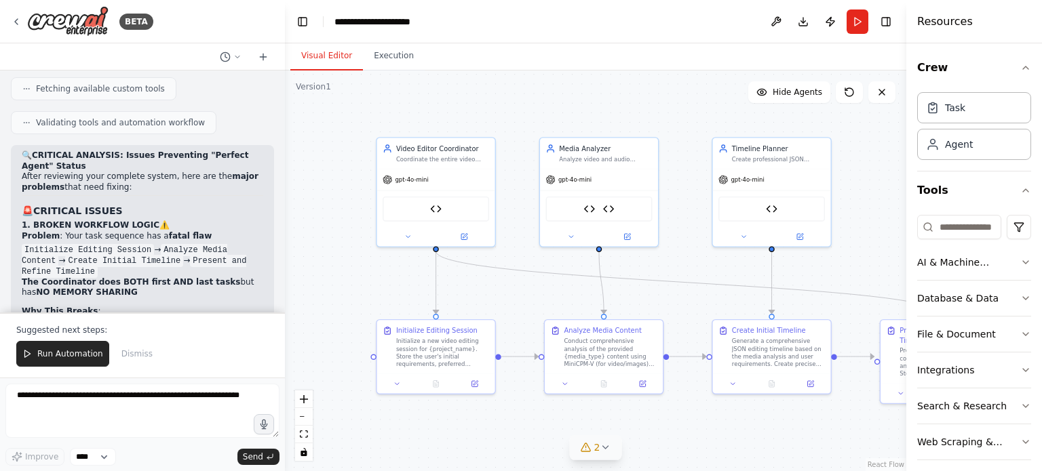
drag, startPoint x: 49, startPoint y: 98, endPoint x: 130, endPoint y: 182, distance: 116.1
copy div "implement these critical fixes: Fix workflow logic - Better task distribution A…"
click at [141, 401] on textarea at bounding box center [142, 411] width 274 height 54
paste textarea "**********"
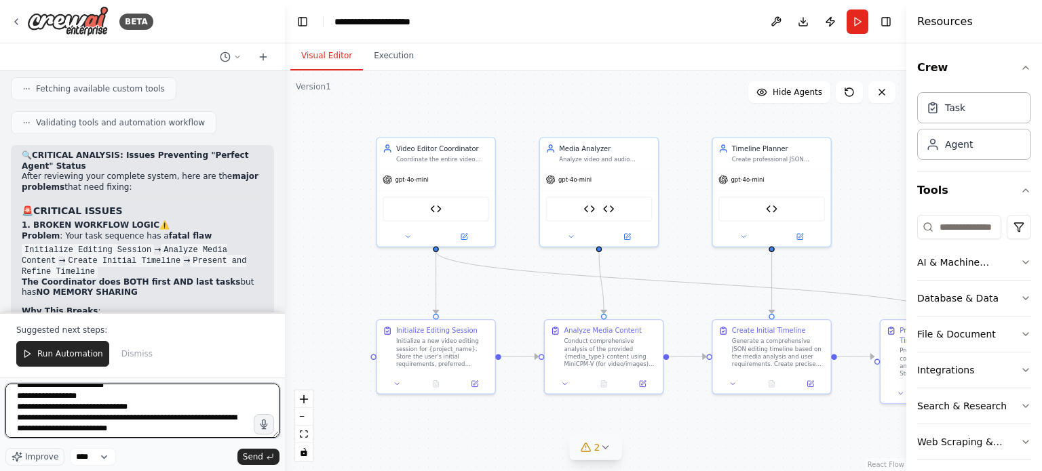
scroll to position [66, 0]
drag, startPoint x: 85, startPoint y: 414, endPoint x: 15, endPoint y: 414, distance: 69.9
click at [15, 414] on textarea "**********" at bounding box center [142, 411] width 274 height 54
type textarea "**********"
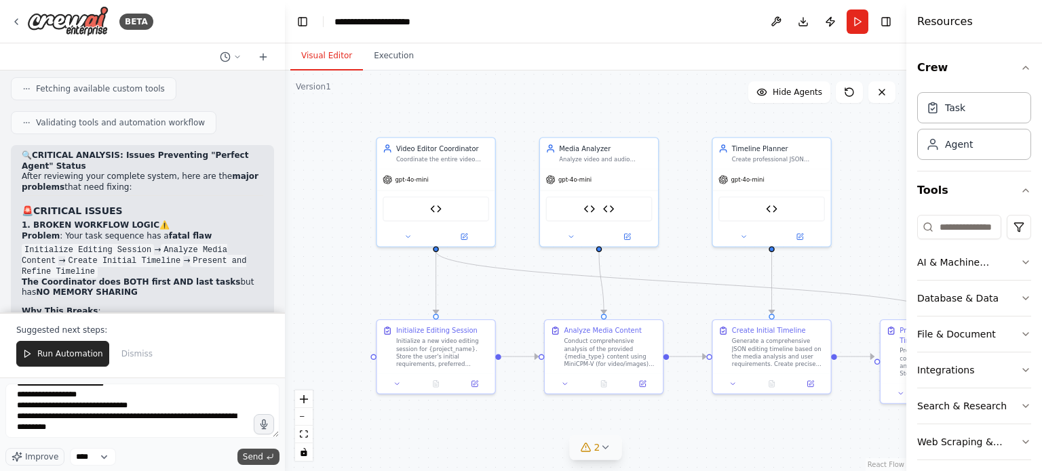
click at [262, 458] on span "Send" at bounding box center [253, 457] width 20 height 11
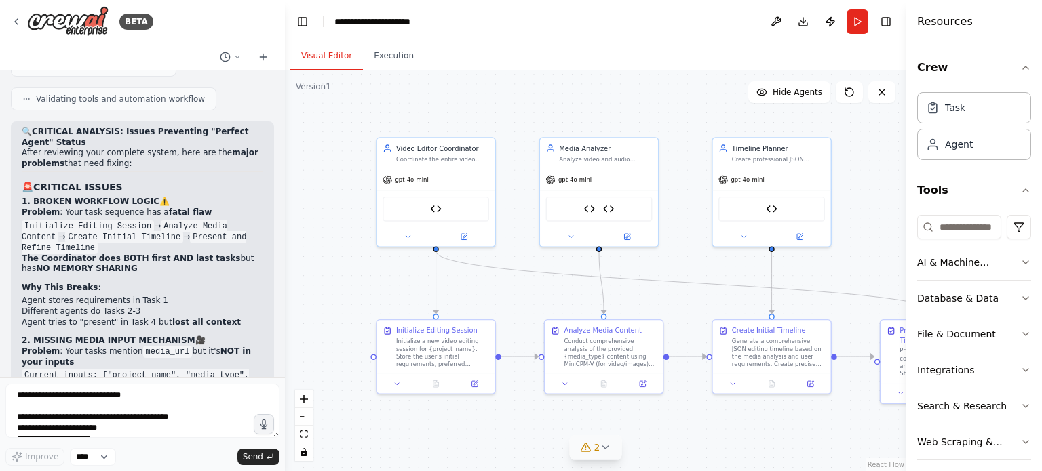
scroll to position [20378, 0]
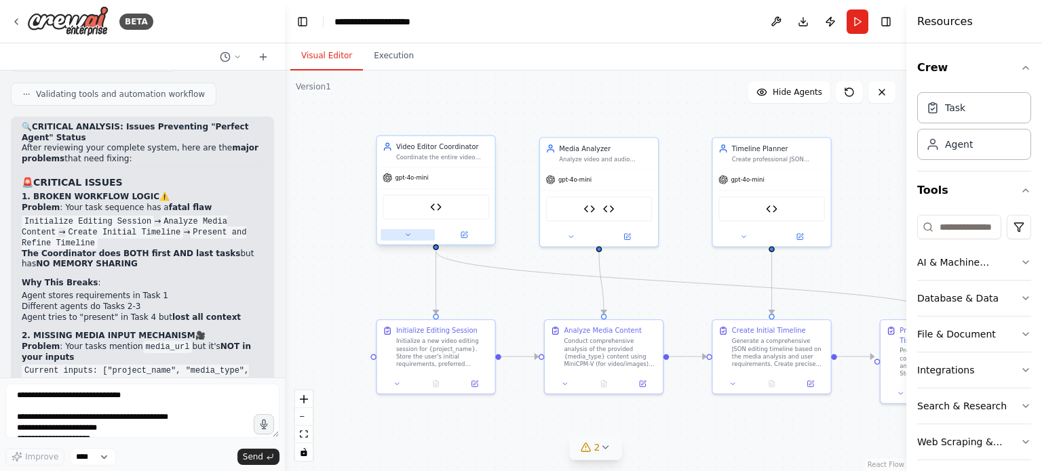
click at [410, 239] on button at bounding box center [408, 235] width 54 height 12
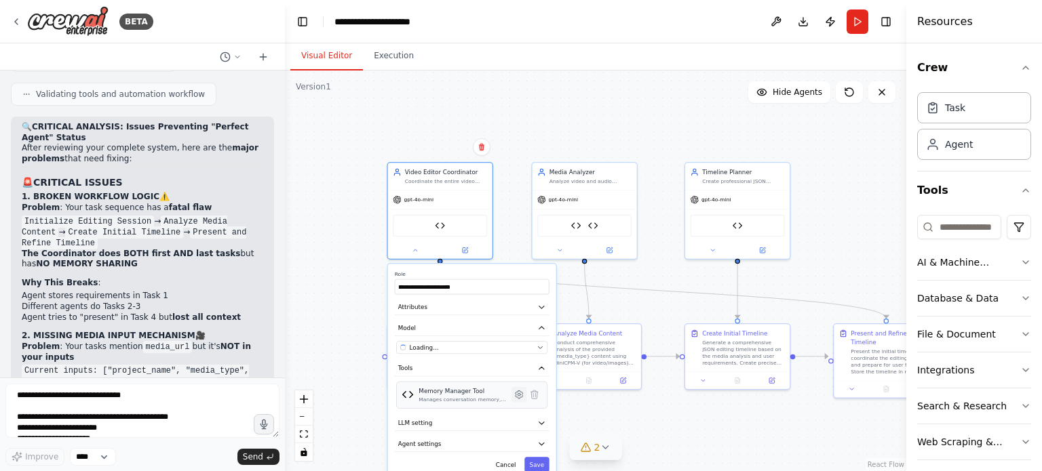
click at [520, 395] on icon at bounding box center [519, 394] width 7 height 7
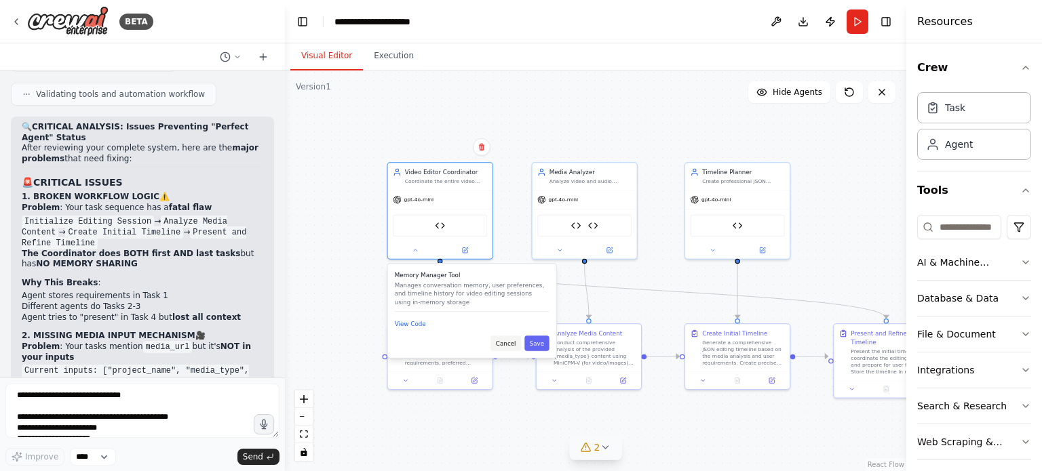
click at [507, 342] on button "Cancel" at bounding box center [505, 344] width 31 height 16
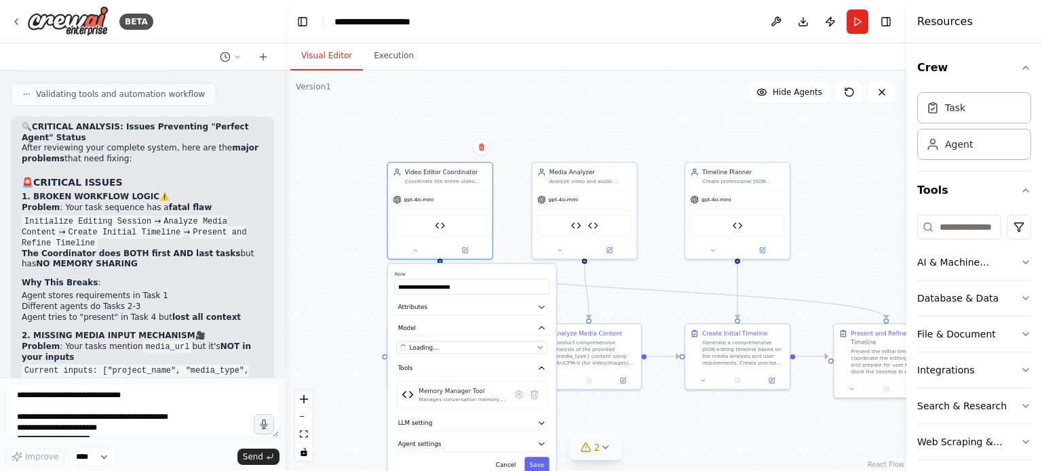
click at [328, 219] on div ".deletable-edge-delete-btn { width: 20px; height: 20px; border: 0px solid #ffff…" at bounding box center [595, 271] width 621 height 401
click at [367, 253] on div ".deletable-edge-delete-btn { width: 20px; height: 20px; border: 0px solid #ffff…" at bounding box center [595, 271] width 621 height 401
click at [613, 330] on div "Analyze Media Content" at bounding box center [587, 332] width 69 height 9
click at [648, 328] on div ".deletable-edge-delete-btn { width: 20px; height: 20px; border: 0px solid #ffff…" at bounding box center [595, 271] width 621 height 401
click at [653, 281] on div ".deletable-edge-delete-btn { width: 20px; height: 20px; border: 0px solid #ffff…" at bounding box center [595, 271] width 621 height 401
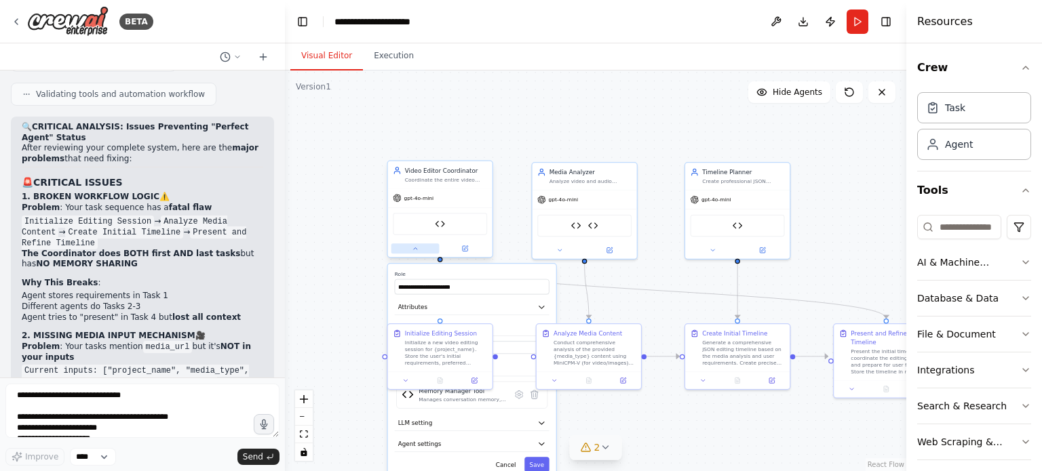
click at [415, 248] on icon at bounding box center [415, 249] width 3 height 2
click at [487, 296] on div ".deletable-edge-delete-btn { width: 20px; height: 20px; border: 0px solid #ffff…" at bounding box center [595, 271] width 621 height 401
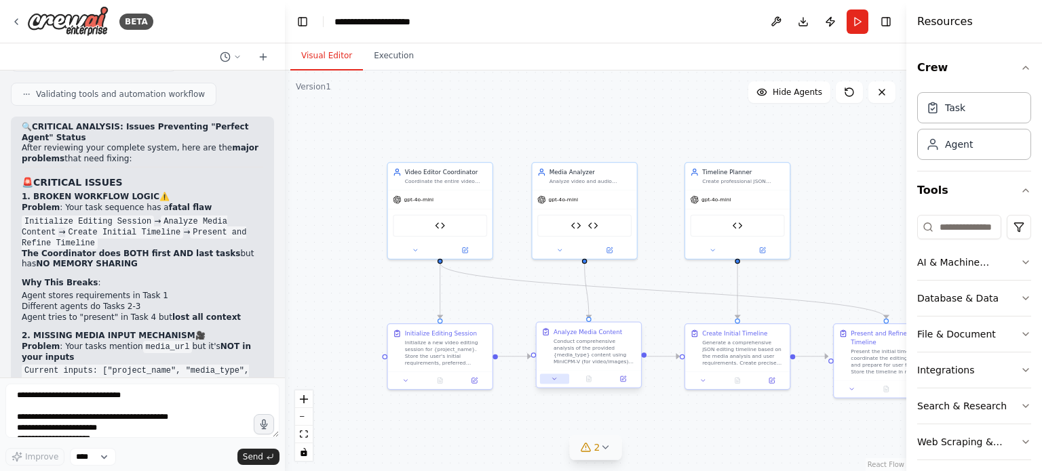
click at [553, 381] on icon at bounding box center [554, 379] width 7 height 7
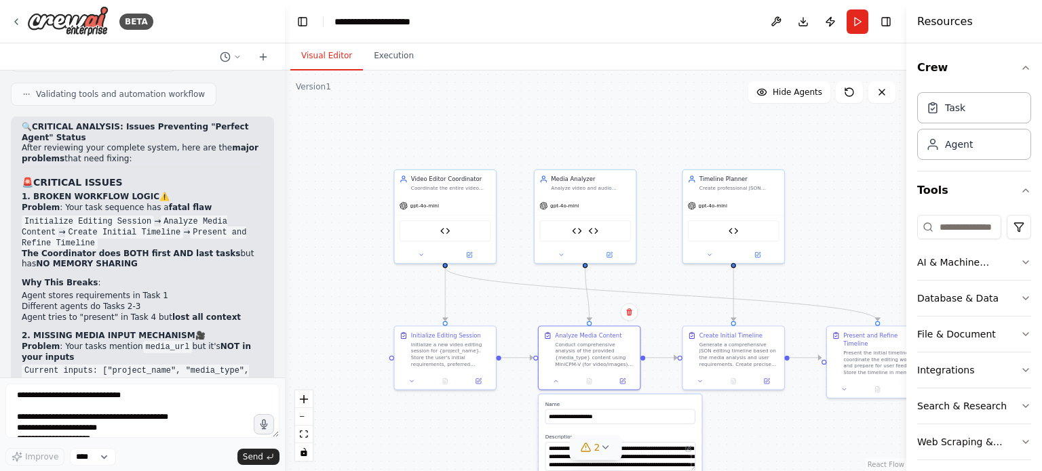
click at [606, 444] on icon at bounding box center [605, 447] width 11 height 11
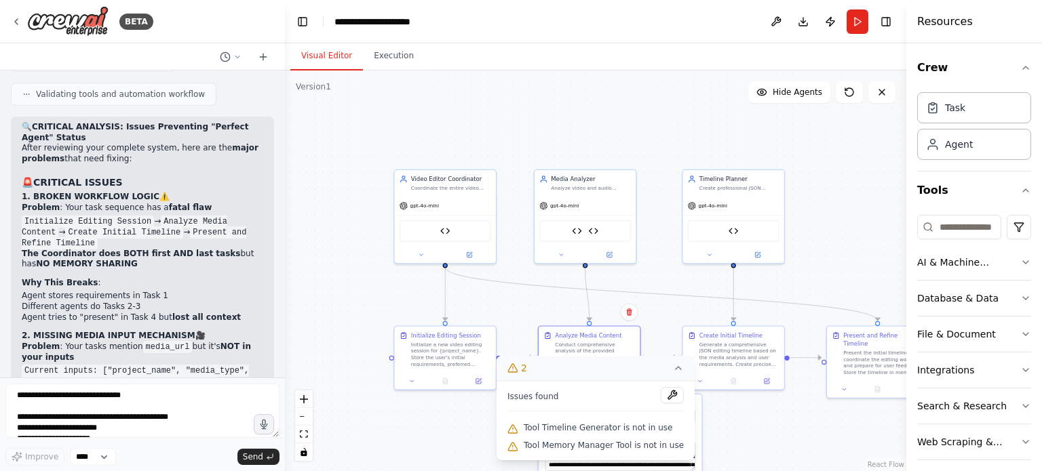
click at [451, 408] on div ".deletable-edge-delete-btn { width: 20px; height: 20px; border: 0px solid #ffff…" at bounding box center [595, 271] width 621 height 401
click at [663, 370] on button "2" at bounding box center [596, 368] width 198 height 25
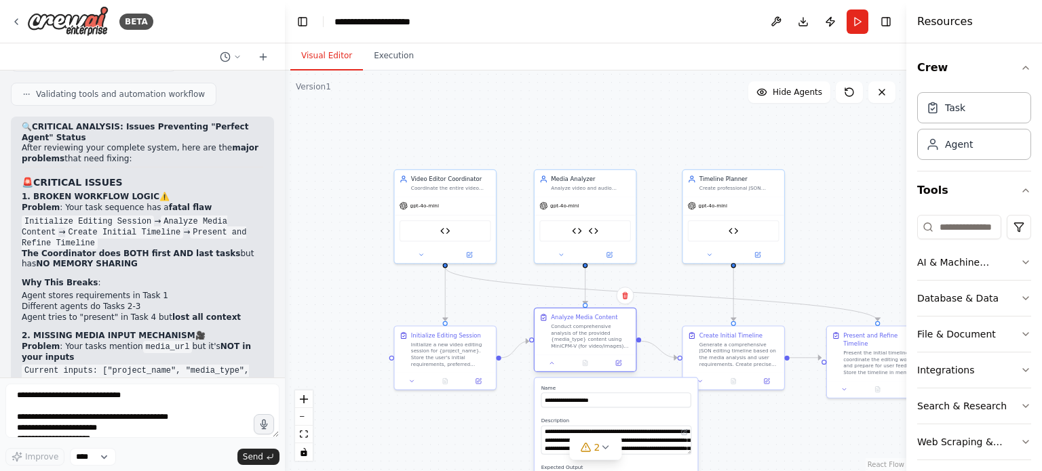
drag, startPoint x: 608, startPoint y: 344, endPoint x: 603, endPoint y: 330, distance: 14.4
click at [603, 330] on div "Conduct comprehensive analysis of the provided {media_type} content using MiniC…" at bounding box center [591, 337] width 80 height 26
click at [551, 364] on icon at bounding box center [552, 363] width 7 height 7
click at [619, 366] on icon at bounding box center [618, 363] width 5 height 5
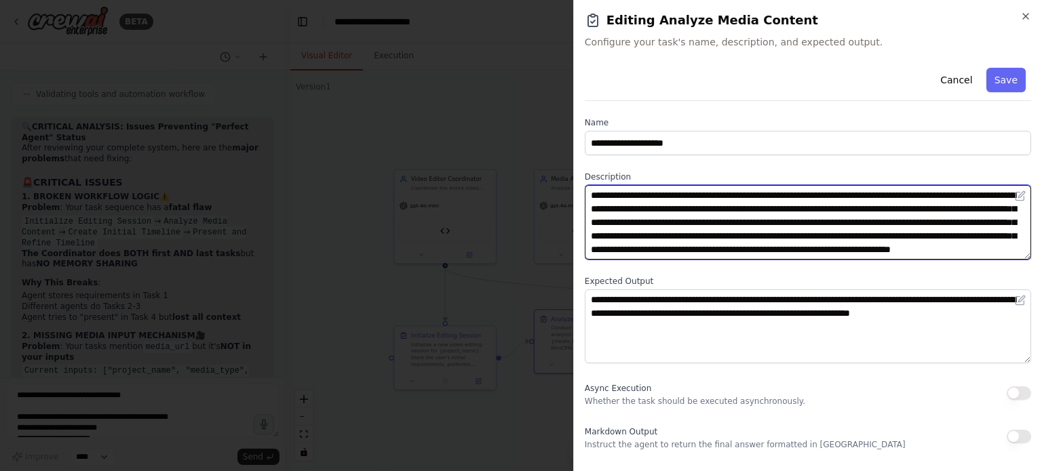
drag, startPoint x: 646, startPoint y: 204, endPoint x: 772, endPoint y: 212, distance: 125.7
click at [772, 212] on textarea "**********" at bounding box center [808, 222] width 446 height 75
click at [870, 244] on textarea "**********" at bounding box center [808, 222] width 446 height 75
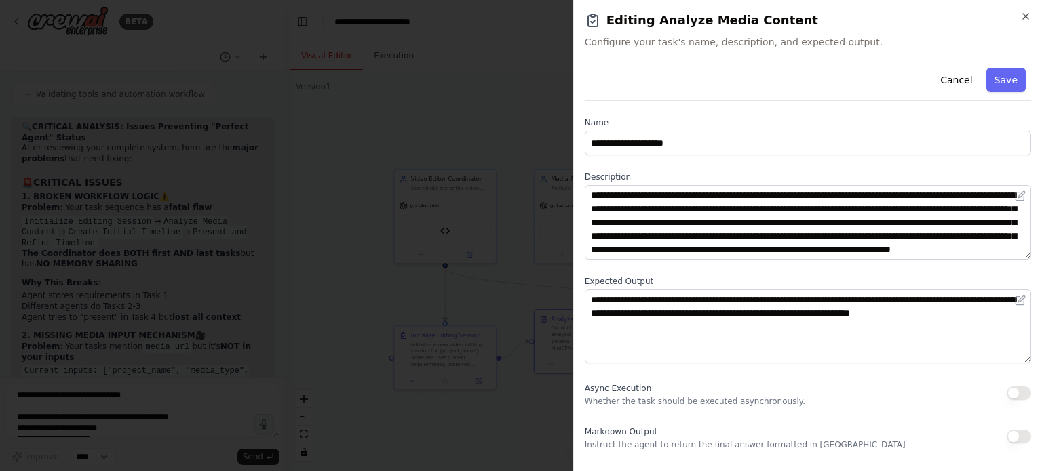
click at [532, 254] on div at bounding box center [521, 235] width 1042 height 471
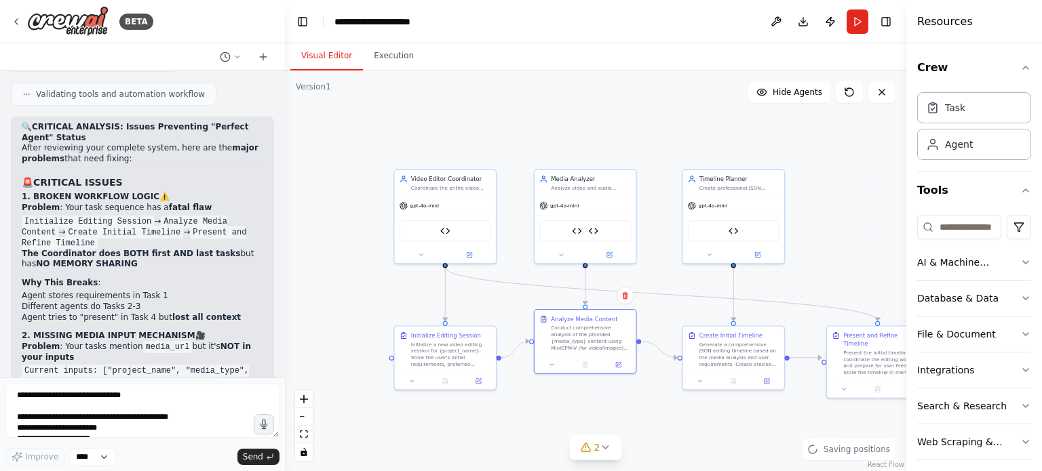
click at [806, 287] on div ".deletable-edge-delete-btn { width: 20px; height: 20px; border: 0px solid #ffff…" at bounding box center [595, 271] width 621 height 401
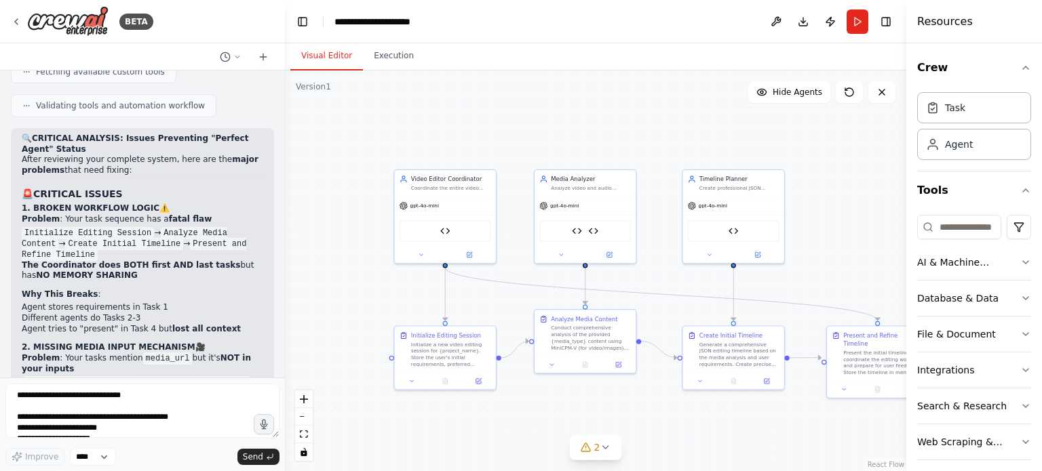
scroll to position [20365, 0]
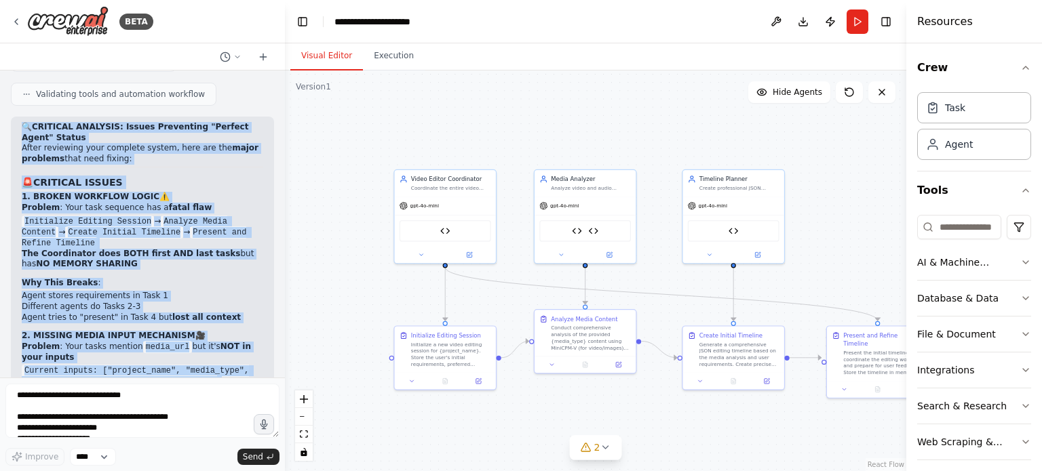
scroll to position [20285, 0]
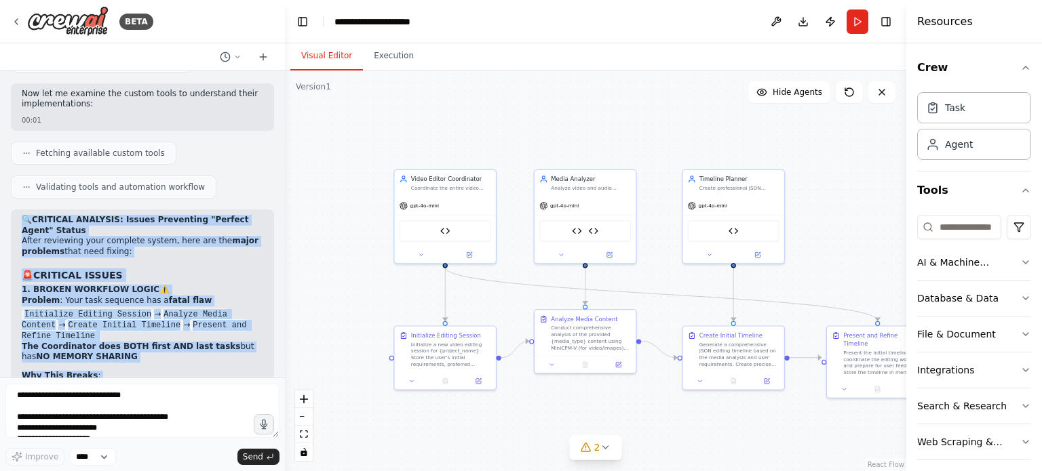
drag, startPoint x: 238, startPoint y: 339, endPoint x: 131, endPoint y: 330, distance: 107.5
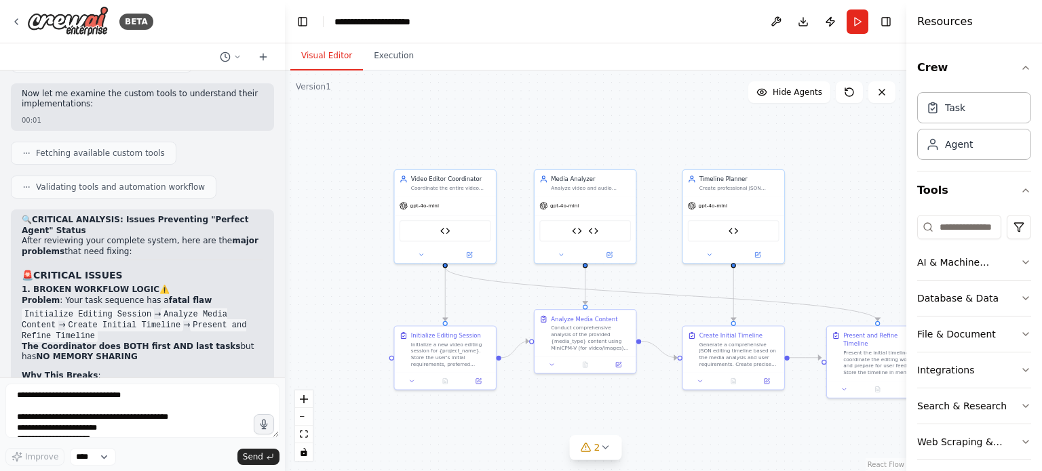
drag, startPoint x: 151, startPoint y: 229, endPoint x: 47, endPoint y: 161, distance: 124.4
copy div "implement these critical fixes: Fix workflow logic - Better task distribution A…"
click at [84, 403] on textarea "**********" at bounding box center [142, 411] width 274 height 54
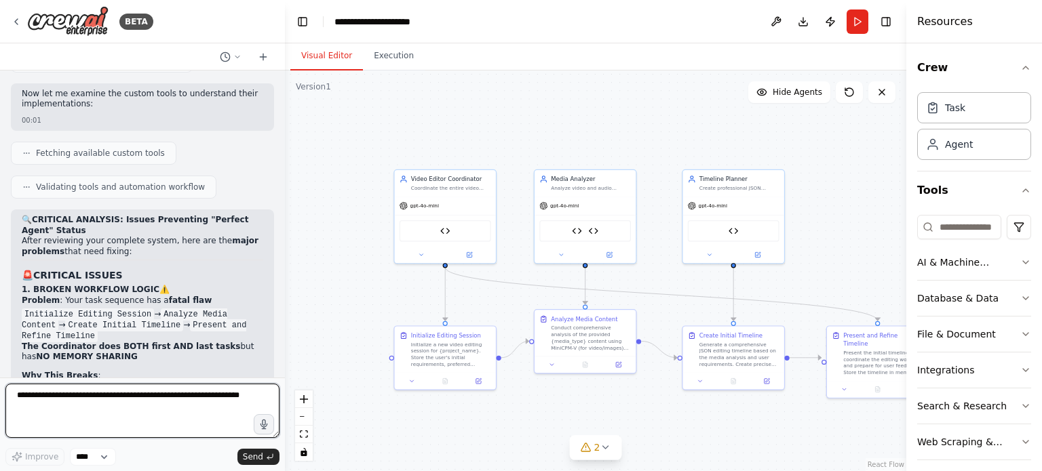
paste textarea "**********"
type textarea "**********"
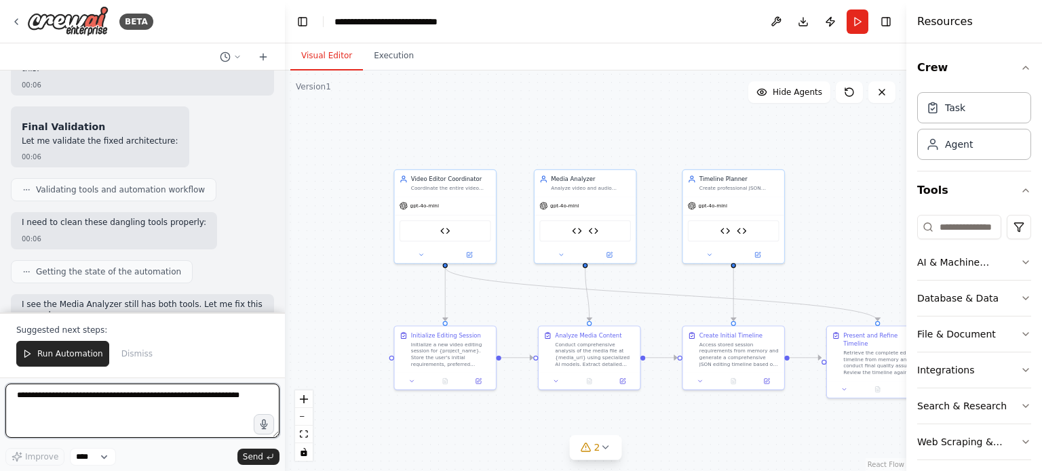
scroll to position [22494, 0]
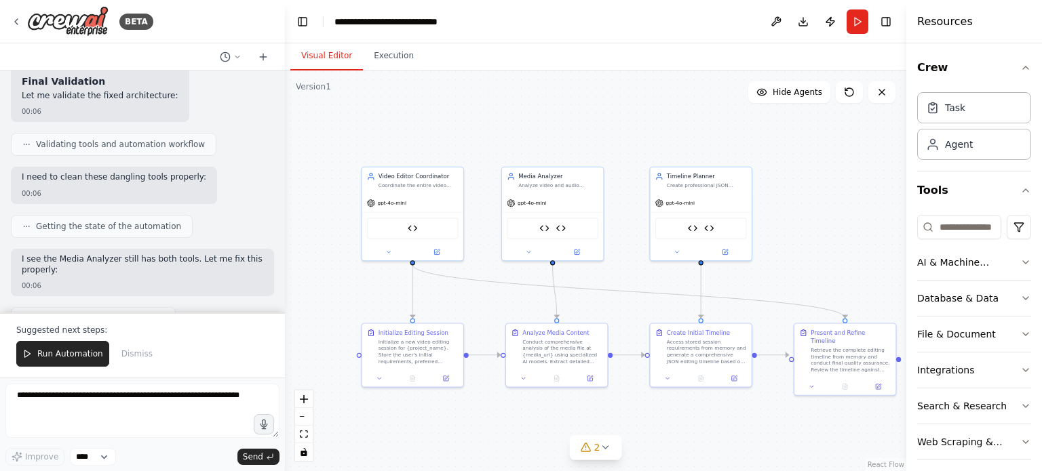
drag, startPoint x: 813, startPoint y: 241, endPoint x: 779, endPoint y: 239, distance: 34.7
click at [779, 239] on div ".deletable-edge-delete-btn { width: 20px; height: 20px; border: 0px solid #ffff…" at bounding box center [595, 271] width 621 height 401
click at [184, 406] on textarea at bounding box center [142, 411] width 274 height 54
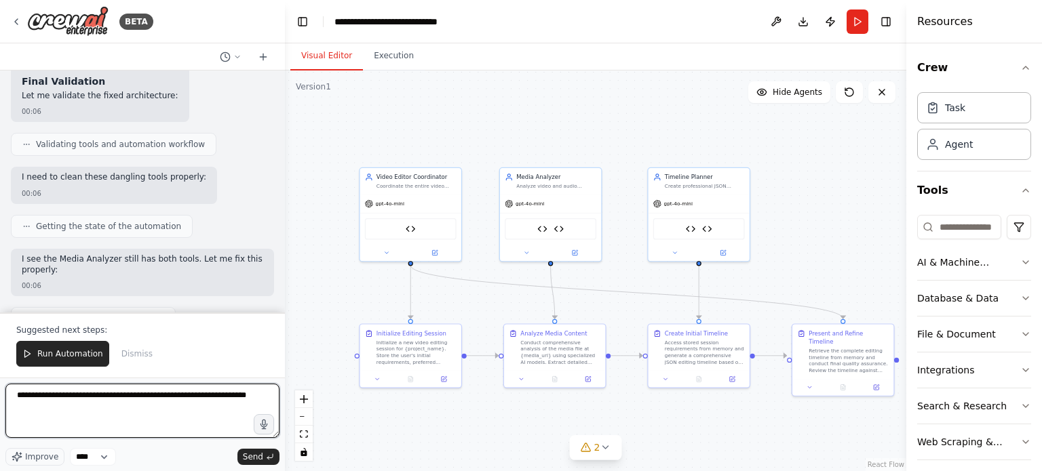
type textarea "**********"
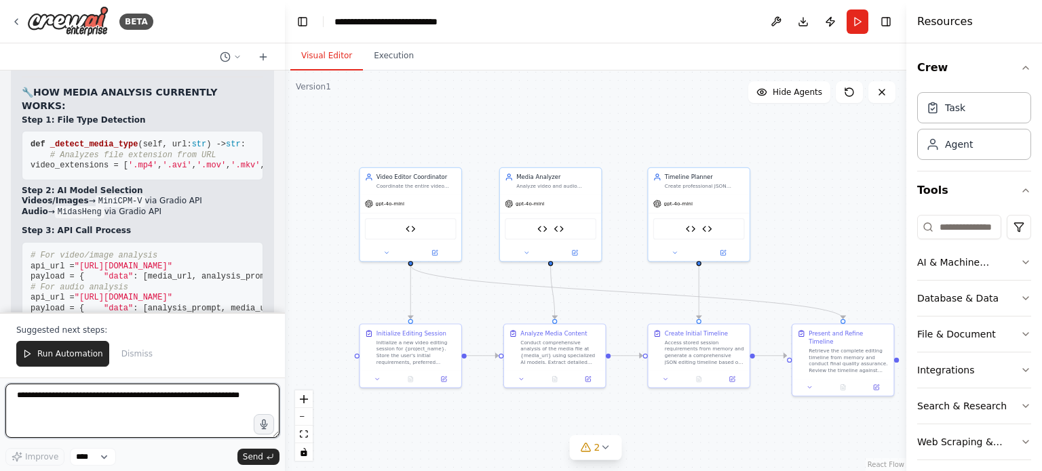
scroll to position [24460, 0]
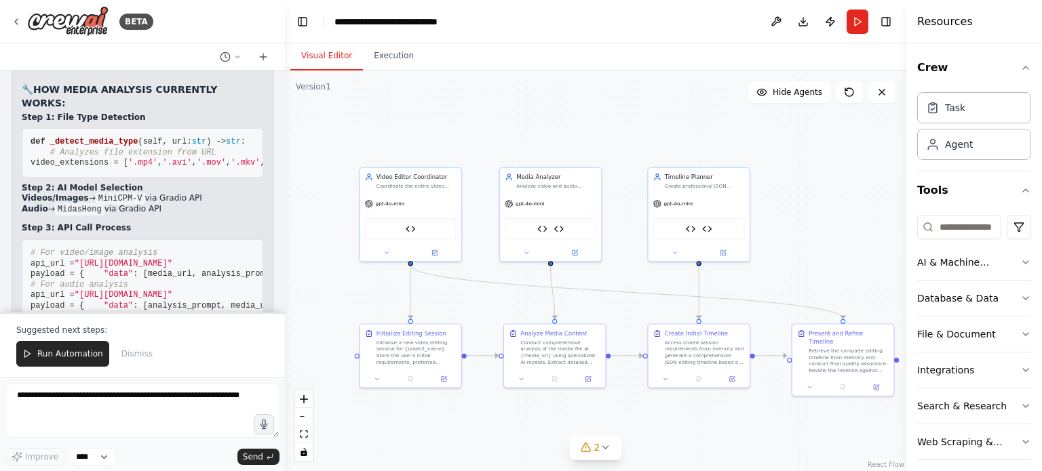
drag, startPoint x: 166, startPoint y: 202, endPoint x: 195, endPoint y: 216, distance: 32.5
drag, startPoint x: 22, startPoint y: 222, endPoint x: 76, endPoint y: 256, distance: 63.4
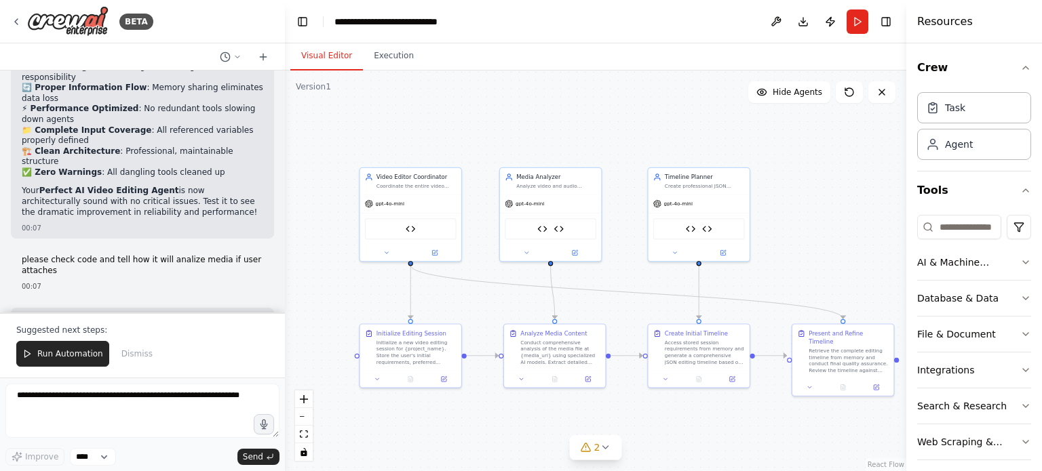
scroll to position [23437, 0]
drag, startPoint x: 45, startPoint y: 159, endPoint x: 222, endPoint y: 159, distance: 177.7
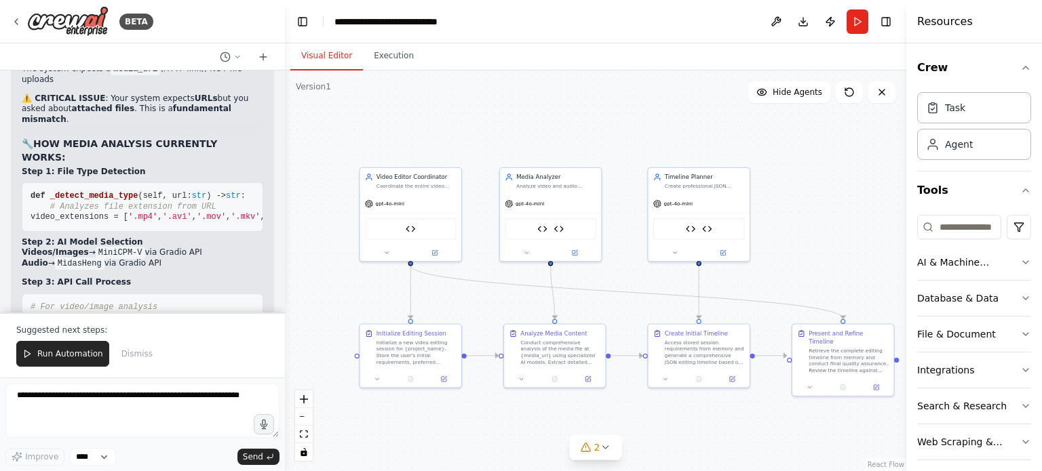
scroll to position [24460, 0]
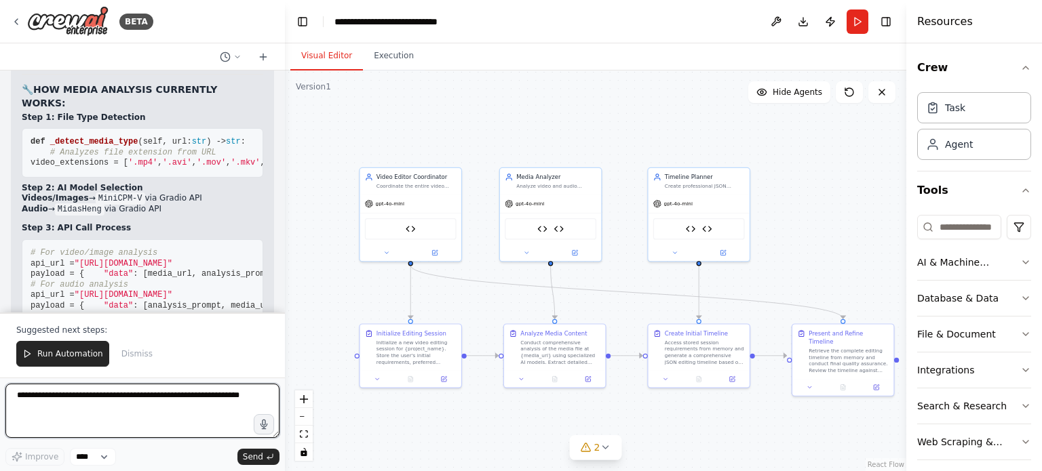
click at [160, 399] on textarea at bounding box center [142, 411] width 274 height 54
type textarea "**********"
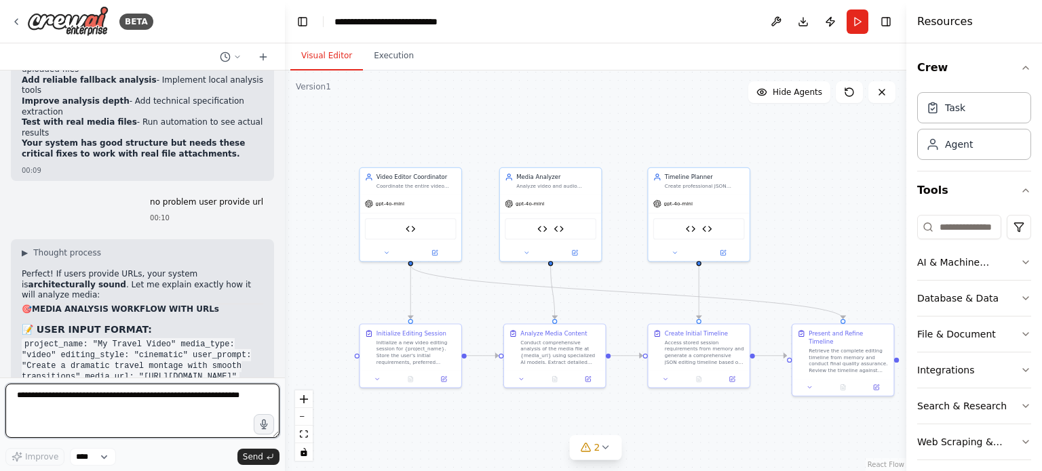
scroll to position [25547, 0]
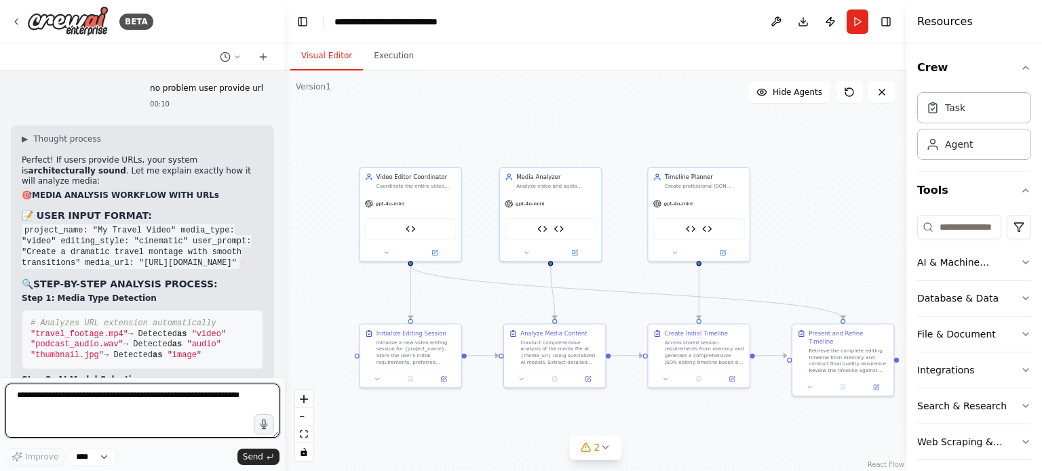
click at [104, 406] on textarea at bounding box center [142, 411] width 274 height 54
type textarea "**********"
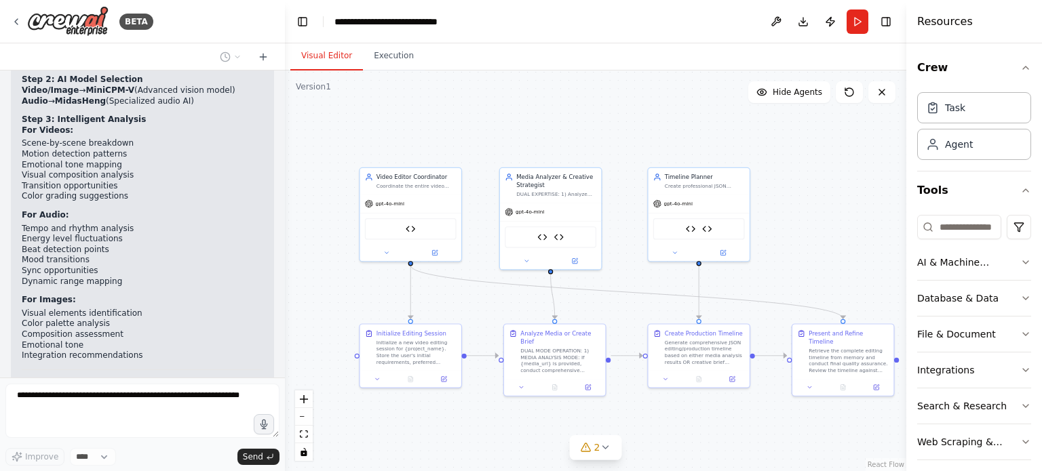
scroll to position [25848, 0]
drag, startPoint x: 79, startPoint y: 187, endPoint x: 161, endPoint y: 195, distance: 82.5
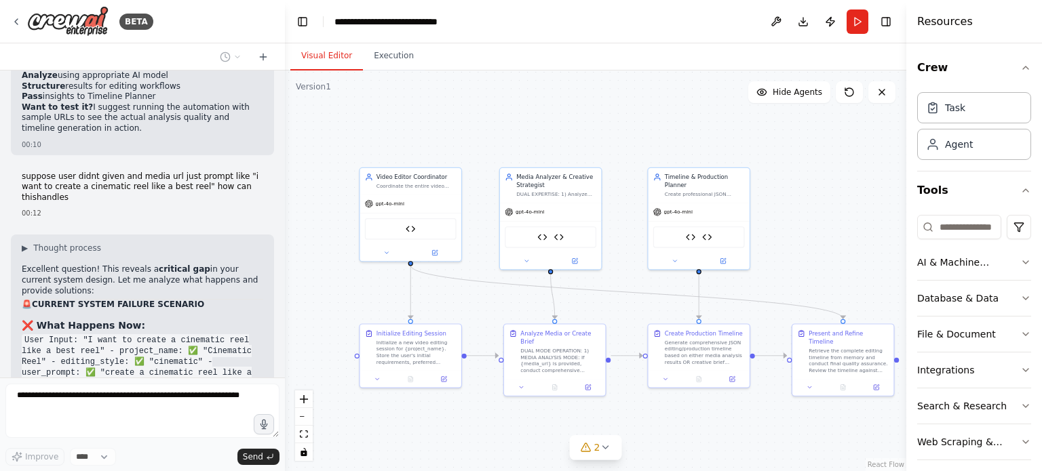
scroll to position [26506, 0]
